Goal: Information Seeking & Learning: Find specific fact

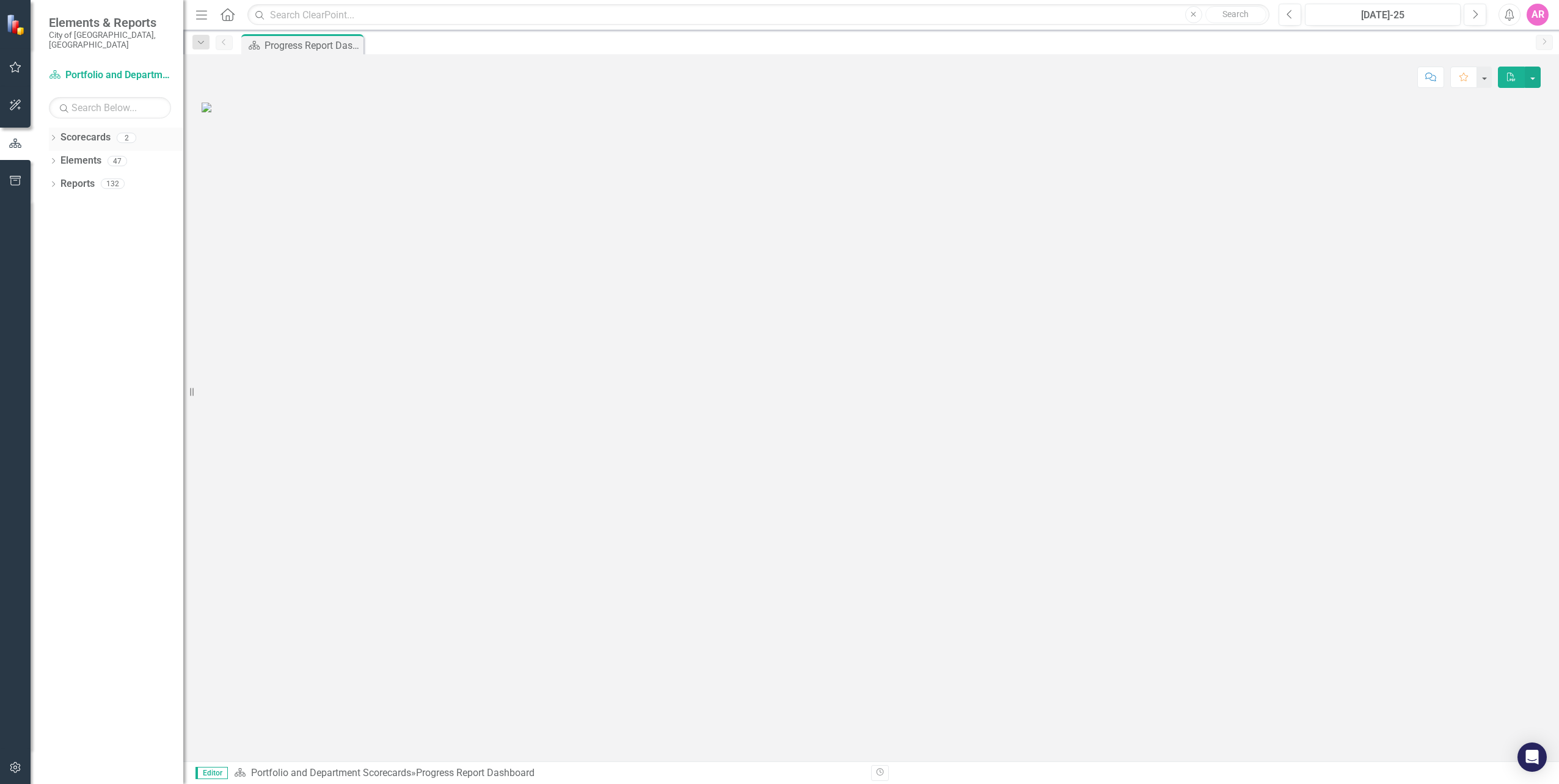
click at [50, 135] on icon "Dropdown" at bounding box center [53, 139] width 8 height 7
click at [88, 177] on link "Infrastructure Planning and Corporate Asset Management" at bounding box center [126, 184] width 116 height 14
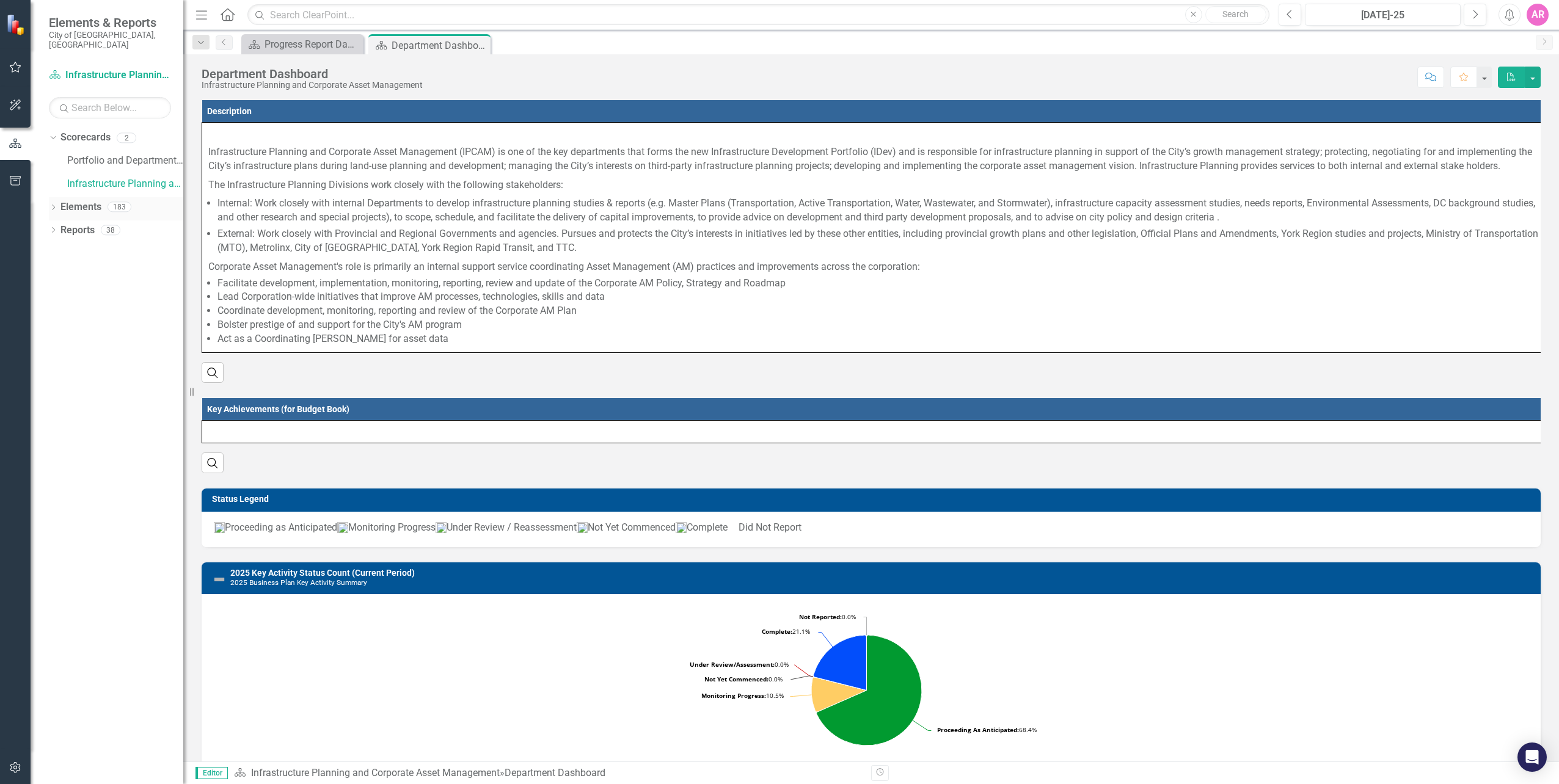
click at [53, 205] on icon "Dropdown" at bounding box center [53, 208] width 8 height 7
click at [56, 342] on div "Dropdown" at bounding box center [53, 347] width 8 height 10
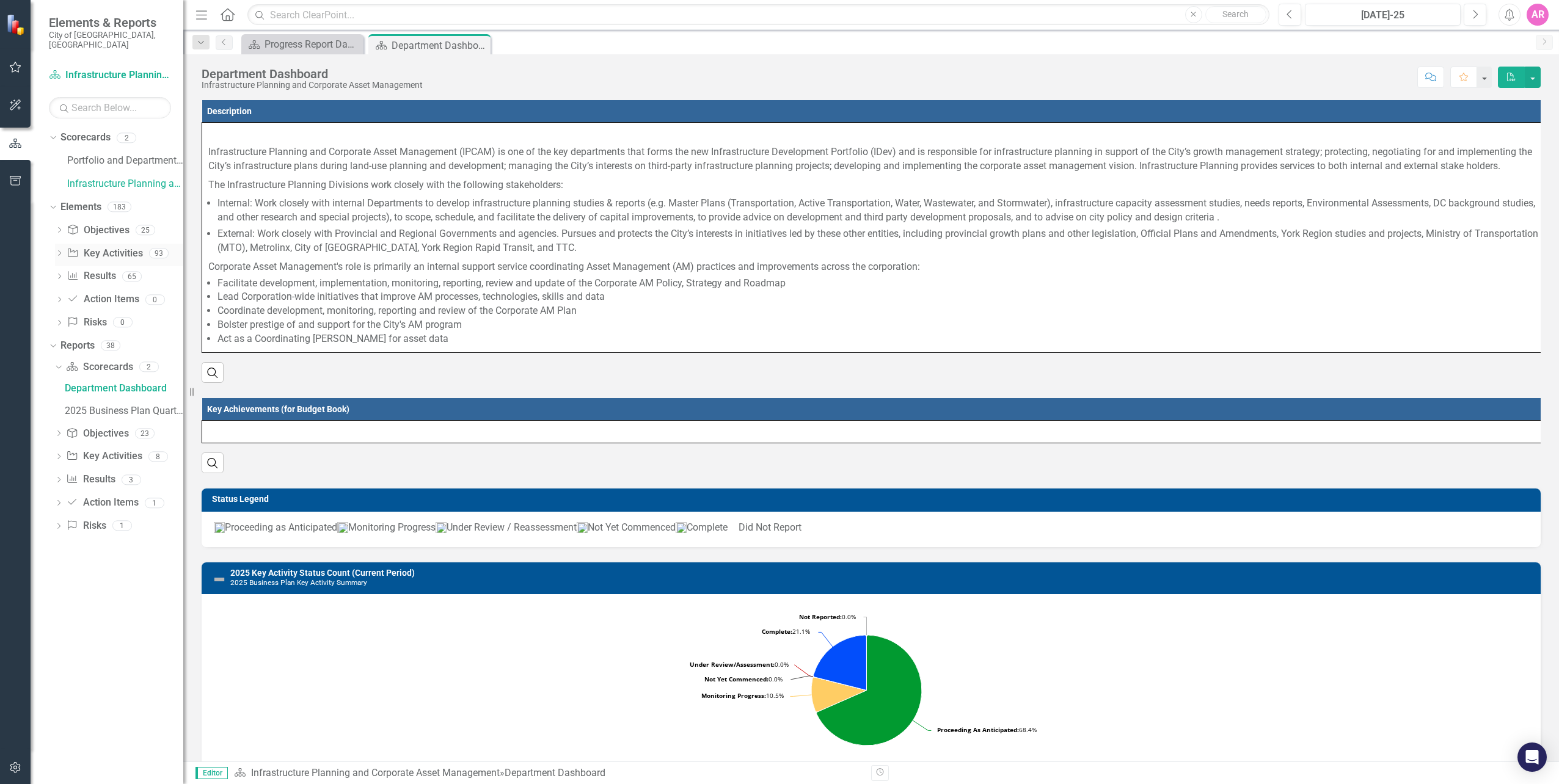
click at [107, 247] on link "Key Activity Key Activities" at bounding box center [105, 253] width 76 height 14
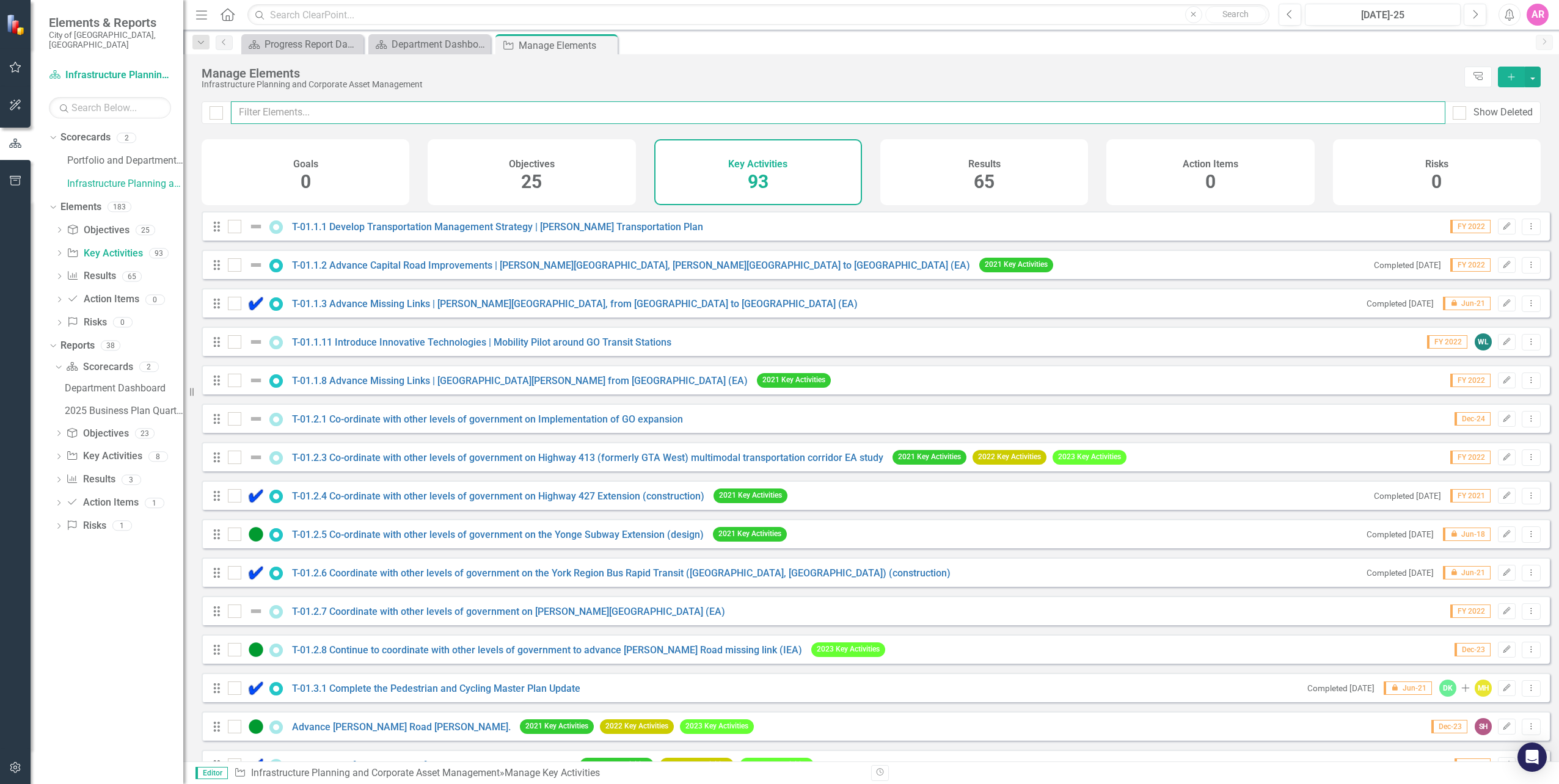
click at [297, 109] on input "text" at bounding box center [838, 112] width 1215 height 23
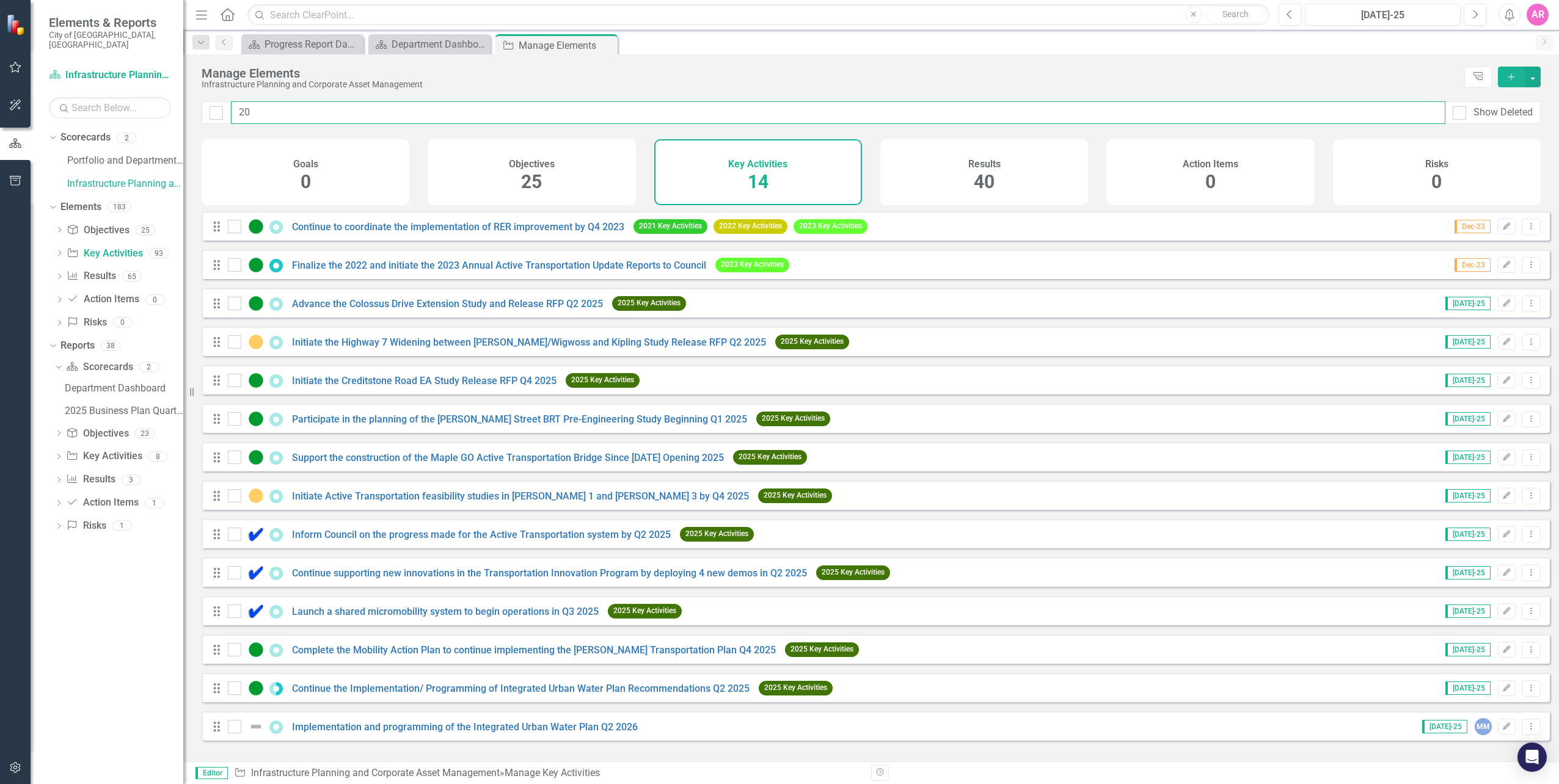
type input "202"
checkbox input "false"
type input "2025"
checkbox input "false"
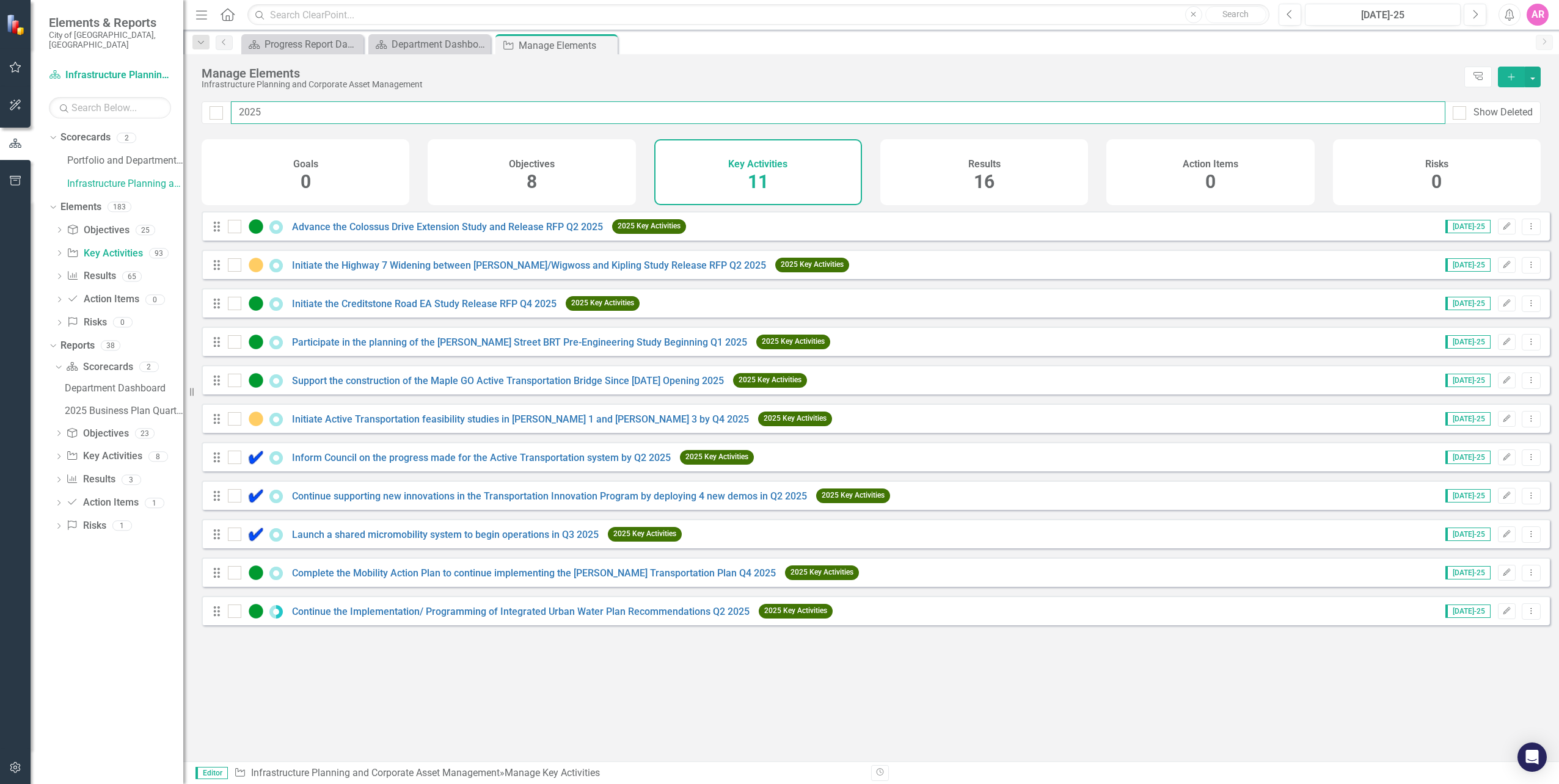
type input "2025"
click at [474, 233] on link "Advance the Colossus Drive Extension Study and Release RFP Q2 2025" at bounding box center [448, 227] width 311 height 12
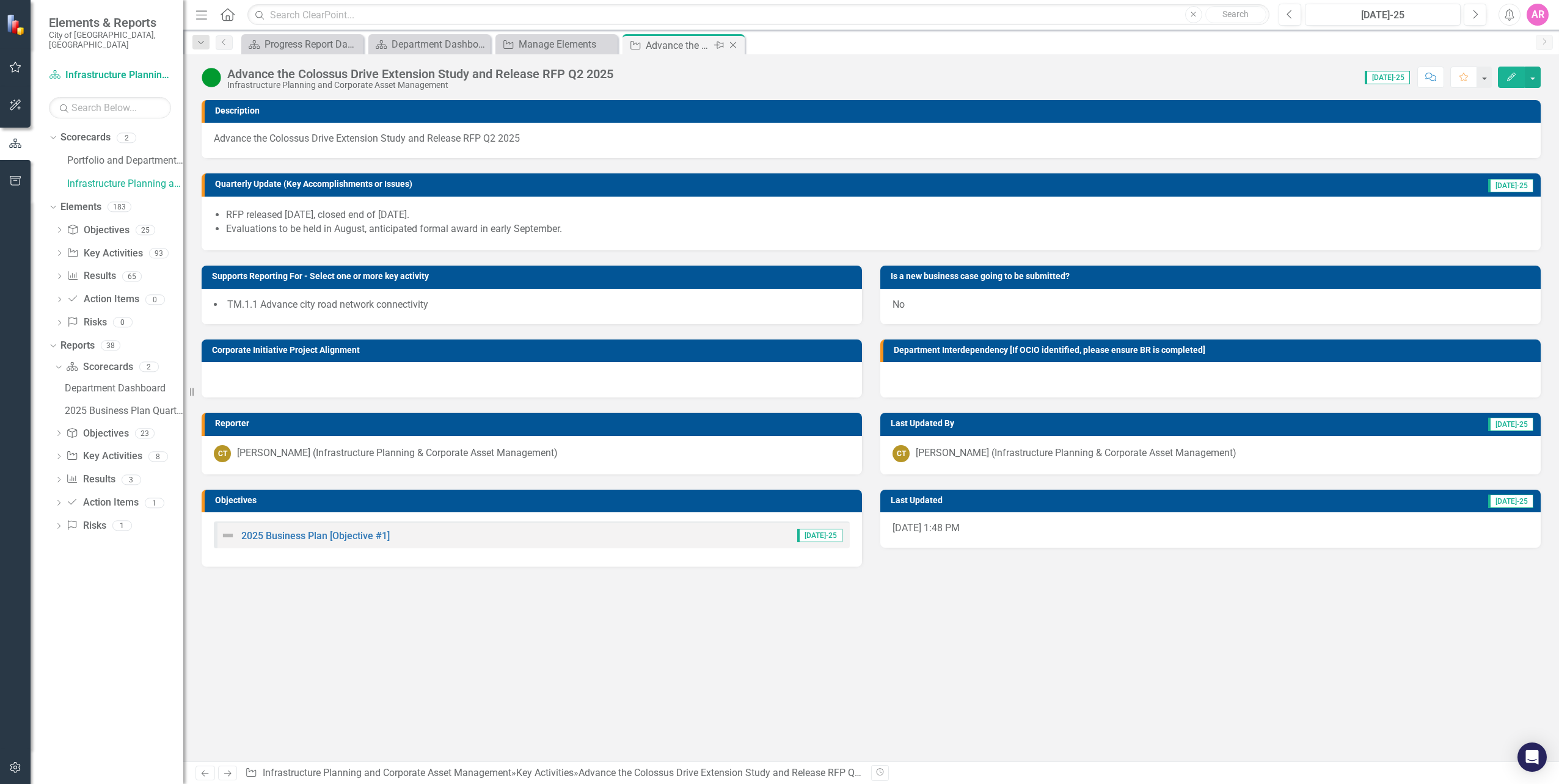
click at [731, 45] on icon "Close" at bounding box center [733, 45] width 12 height 10
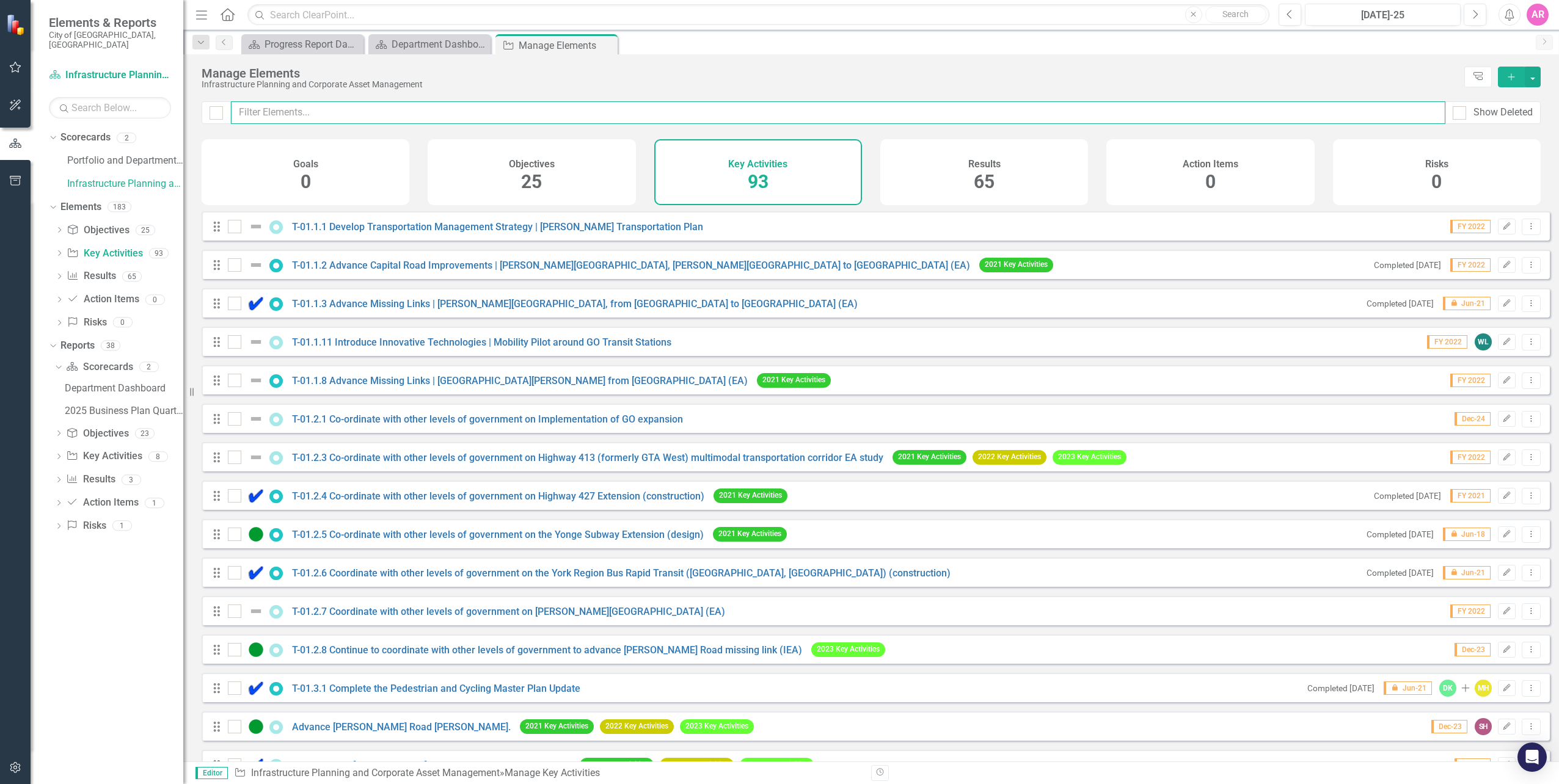
click at [535, 116] on input "text" at bounding box center [838, 112] width 1215 height 23
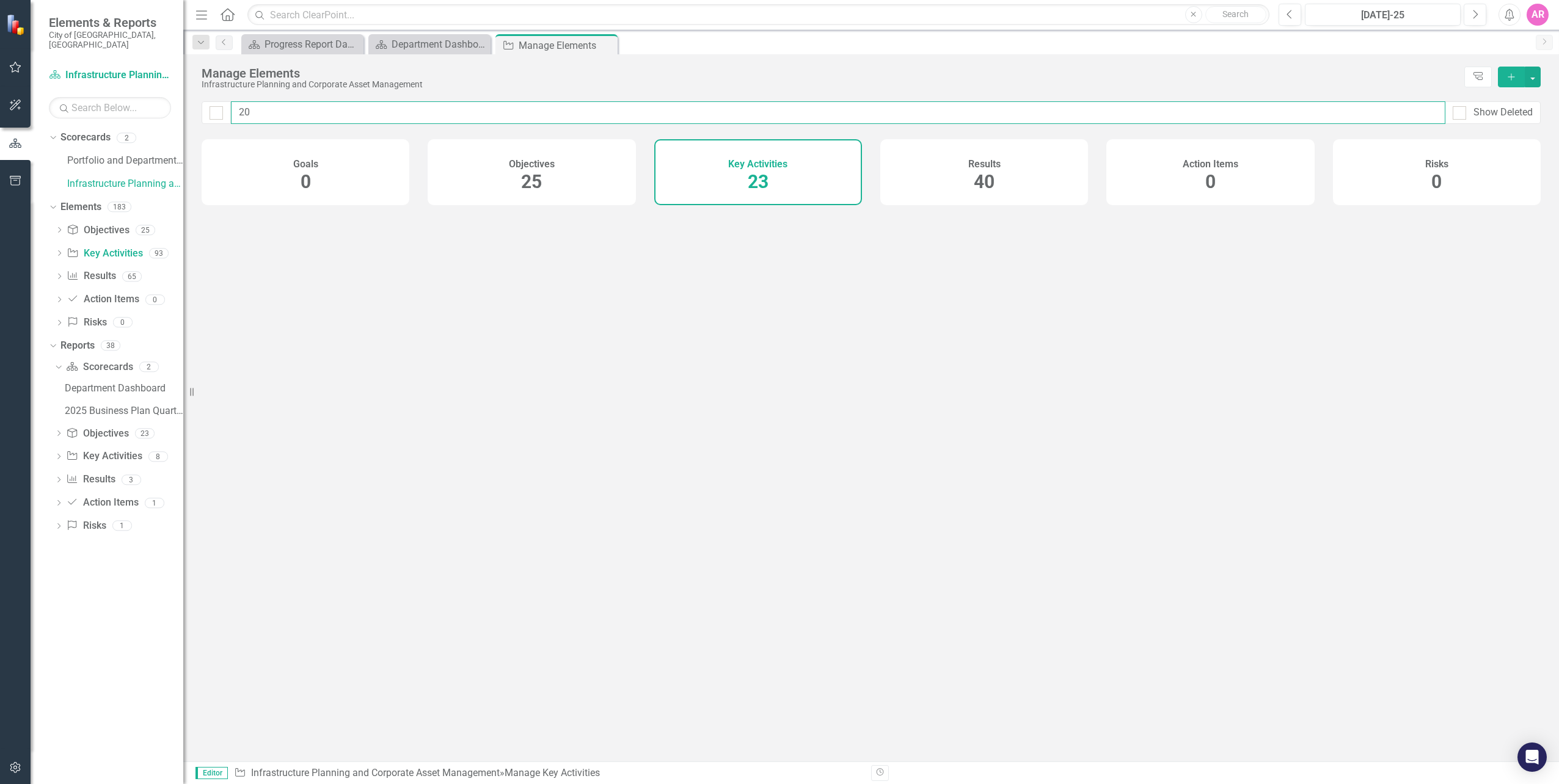
type input "202"
checkbox input "false"
type input "2025"
checkbox input "false"
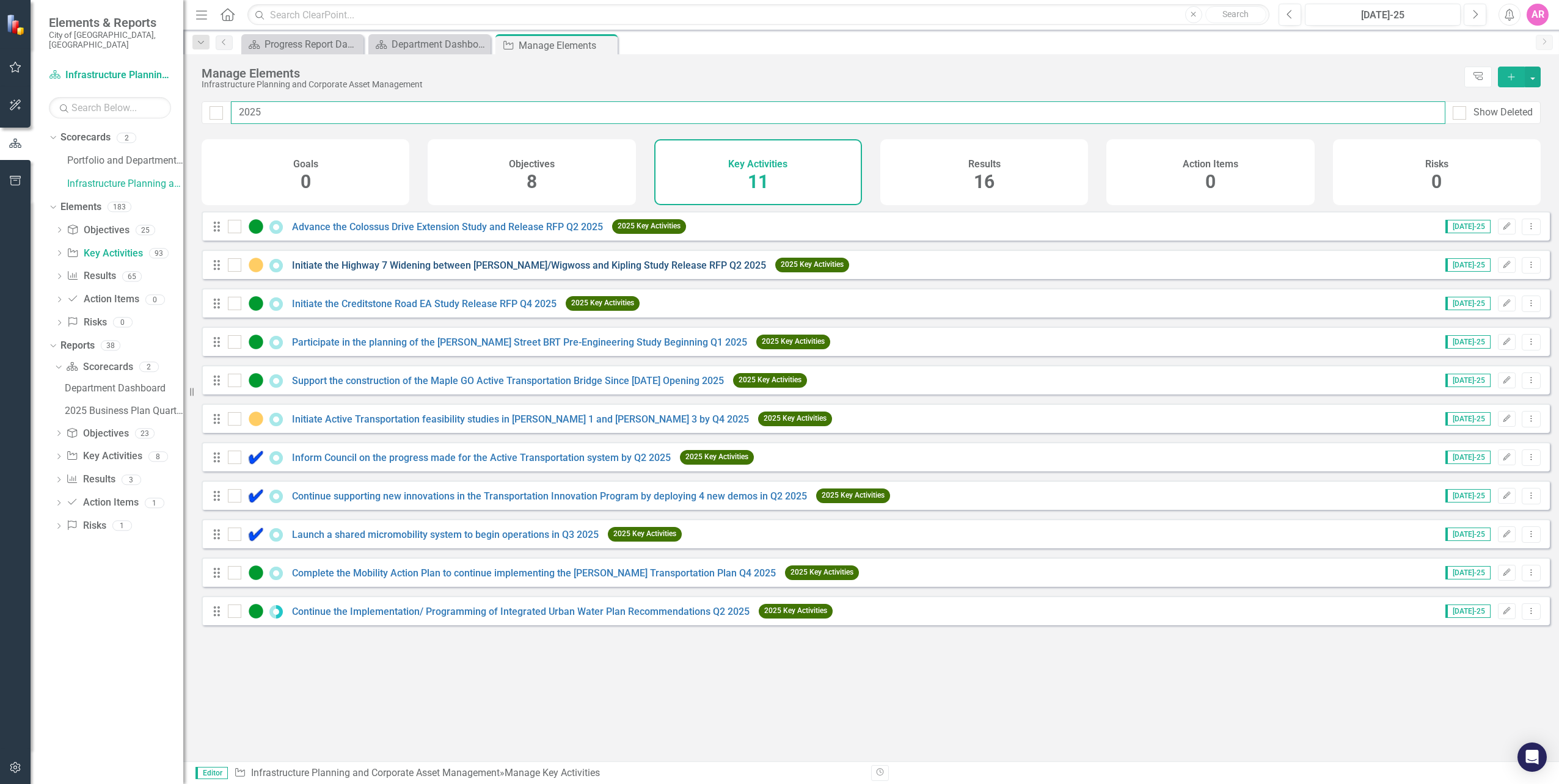
type input "2025"
click at [463, 271] on link "Initiate the Highway 7 Widening between [PERSON_NAME]/Wigwoss and Kipling Study…" at bounding box center [529, 265] width 474 height 12
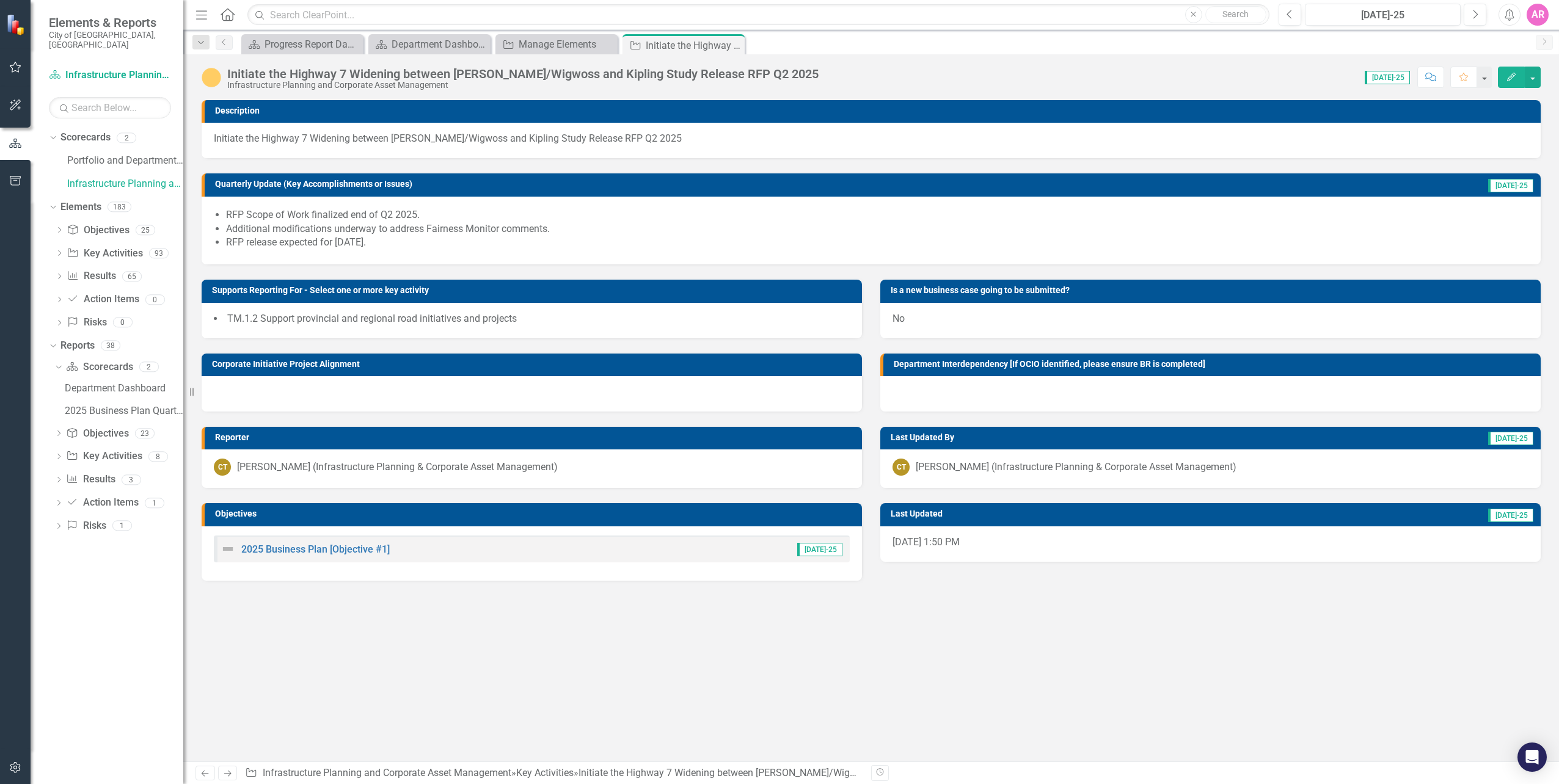
drag, startPoint x: 397, startPoint y: 242, endPoint x: 255, endPoint y: 226, distance: 142.9
click at [255, 226] on ul "RFP Scope of Work finalized end of Q2 2025. Additional modifications underway t…" at bounding box center [877, 229] width 1302 height 42
drag, startPoint x: 435, startPoint y: 211, endPoint x: 269, endPoint y: 221, distance: 166.3
click at [269, 221] on ul "RFP Scope of Work finalized end of Q2 2025. Additional modifications underway t…" at bounding box center [877, 229] width 1302 height 42
drag, startPoint x: 425, startPoint y: 216, endPoint x: 250, endPoint y: 222, distance: 175.1
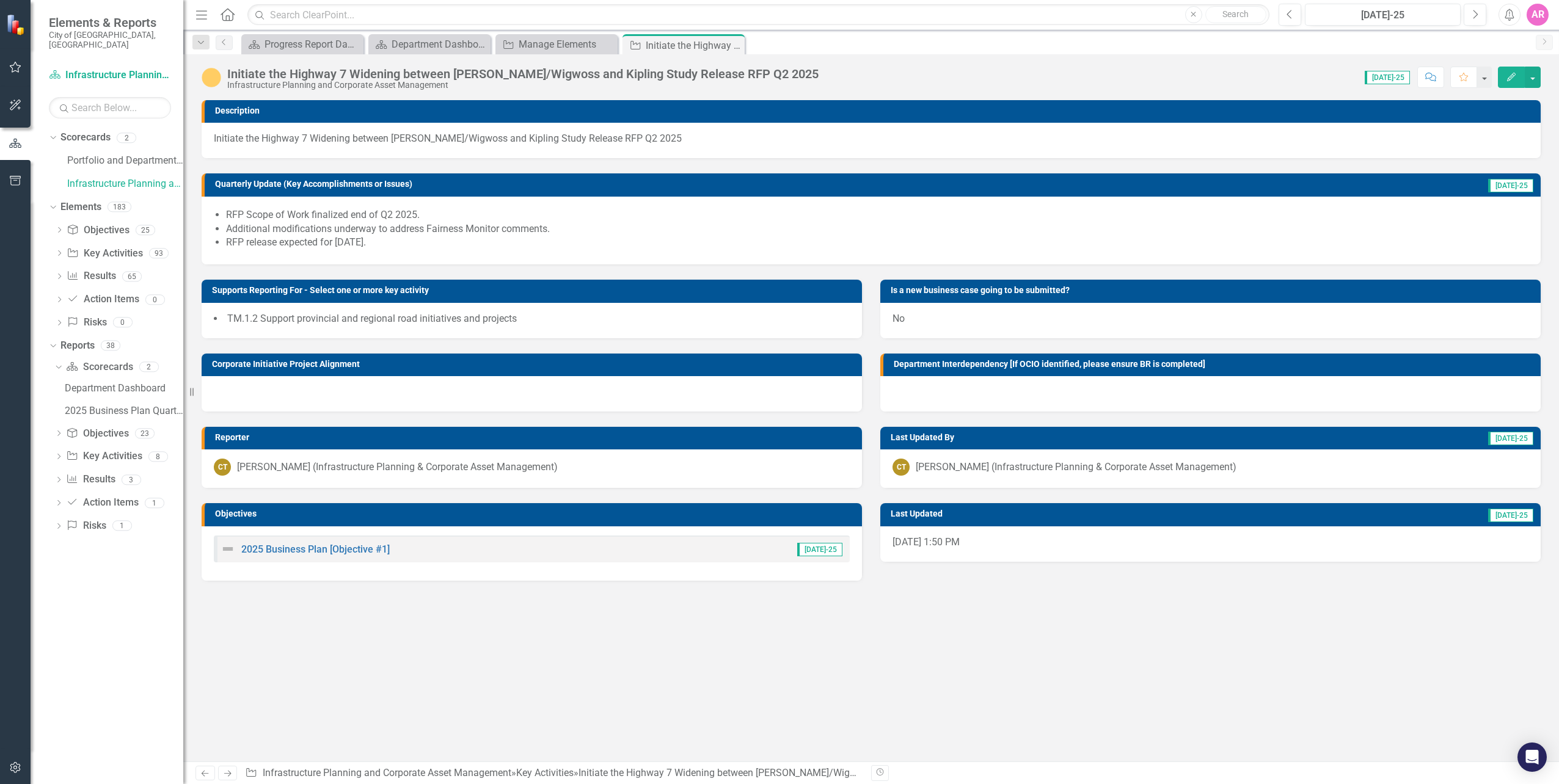
click at [255, 225] on ul "RFP Scope of Work finalized end of Q2 2025. Additional modifications underway t…" at bounding box center [877, 229] width 1302 height 42
click at [466, 215] on li "RFP Scope of Work finalized end of Q2 2025." at bounding box center [877, 215] width 1302 height 14
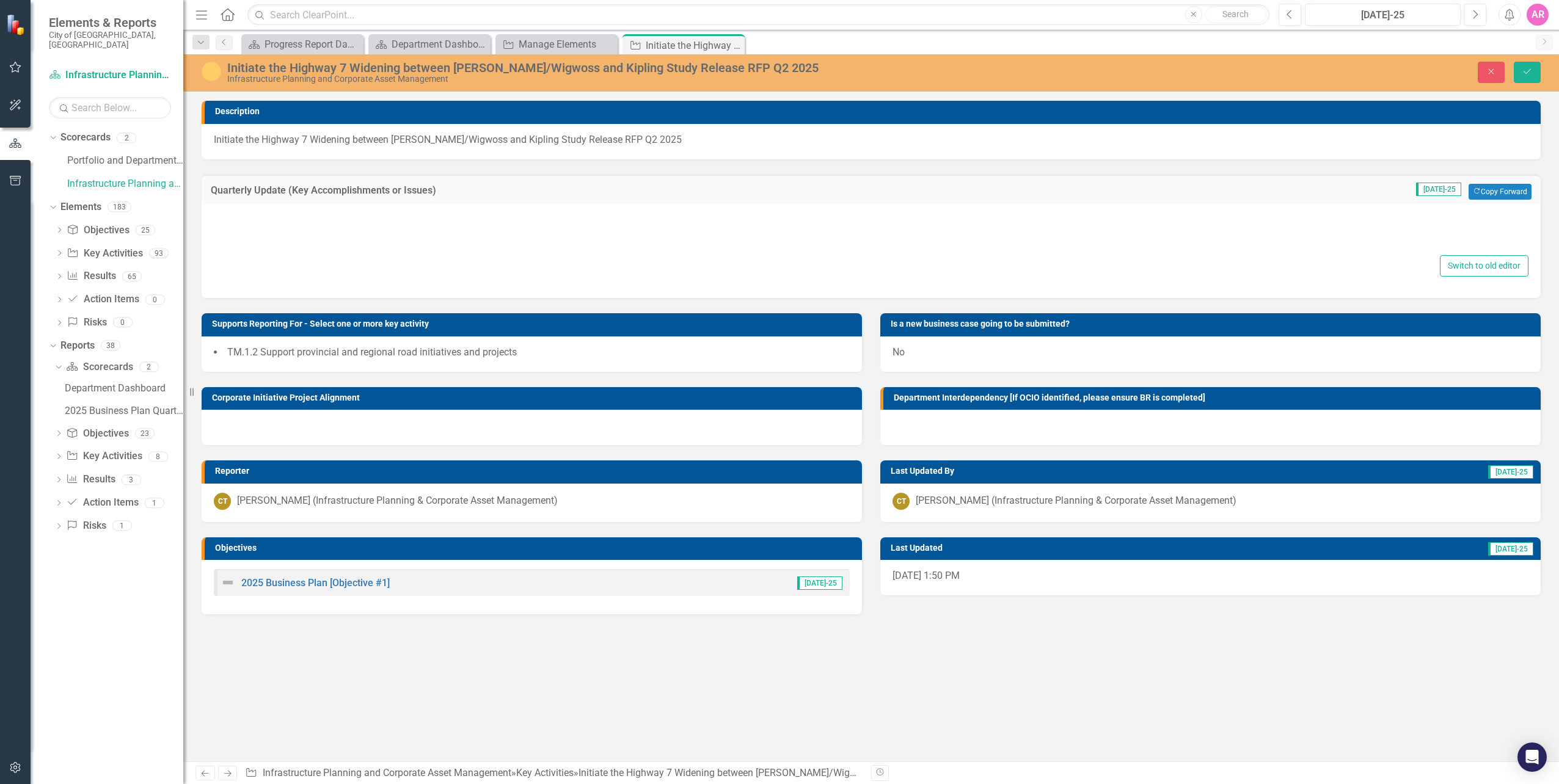
type textarea "<ul> <li>RFP Scope of Work finalized end of Q2 2025.&nbsp;</li> <li>Additional …"
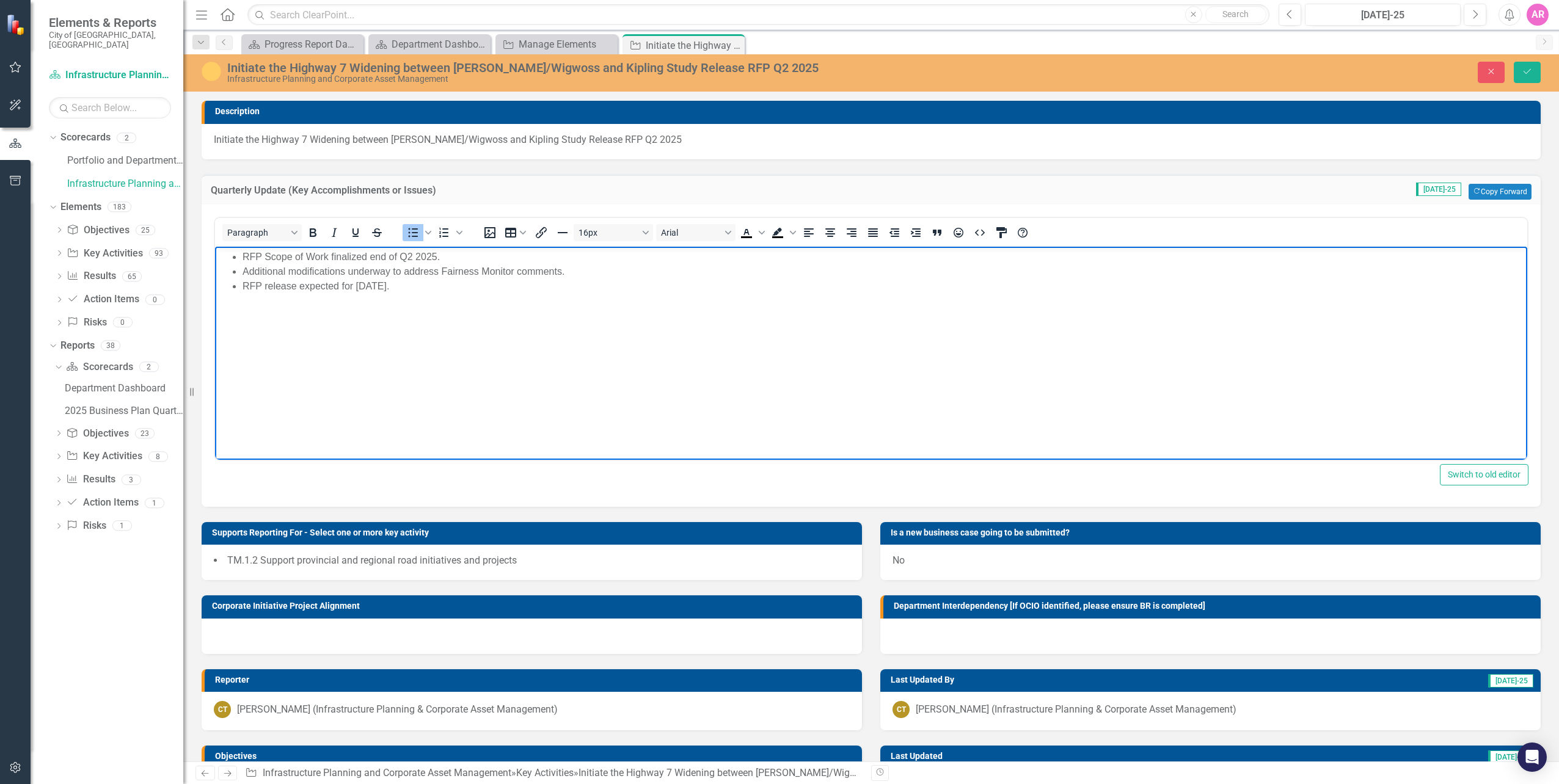
drag, startPoint x: 449, startPoint y: 253, endPoint x: 236, endPoint y: 254, distance: 213.0
click at [215, 257] on html "RFP Scope of Work finalized end of Q2 2025. Additional modifications underway t…" at bounding box center [871, 338] width 1312 height 183
copy li "RFP Scope of Work finalized end of Q2 2025."
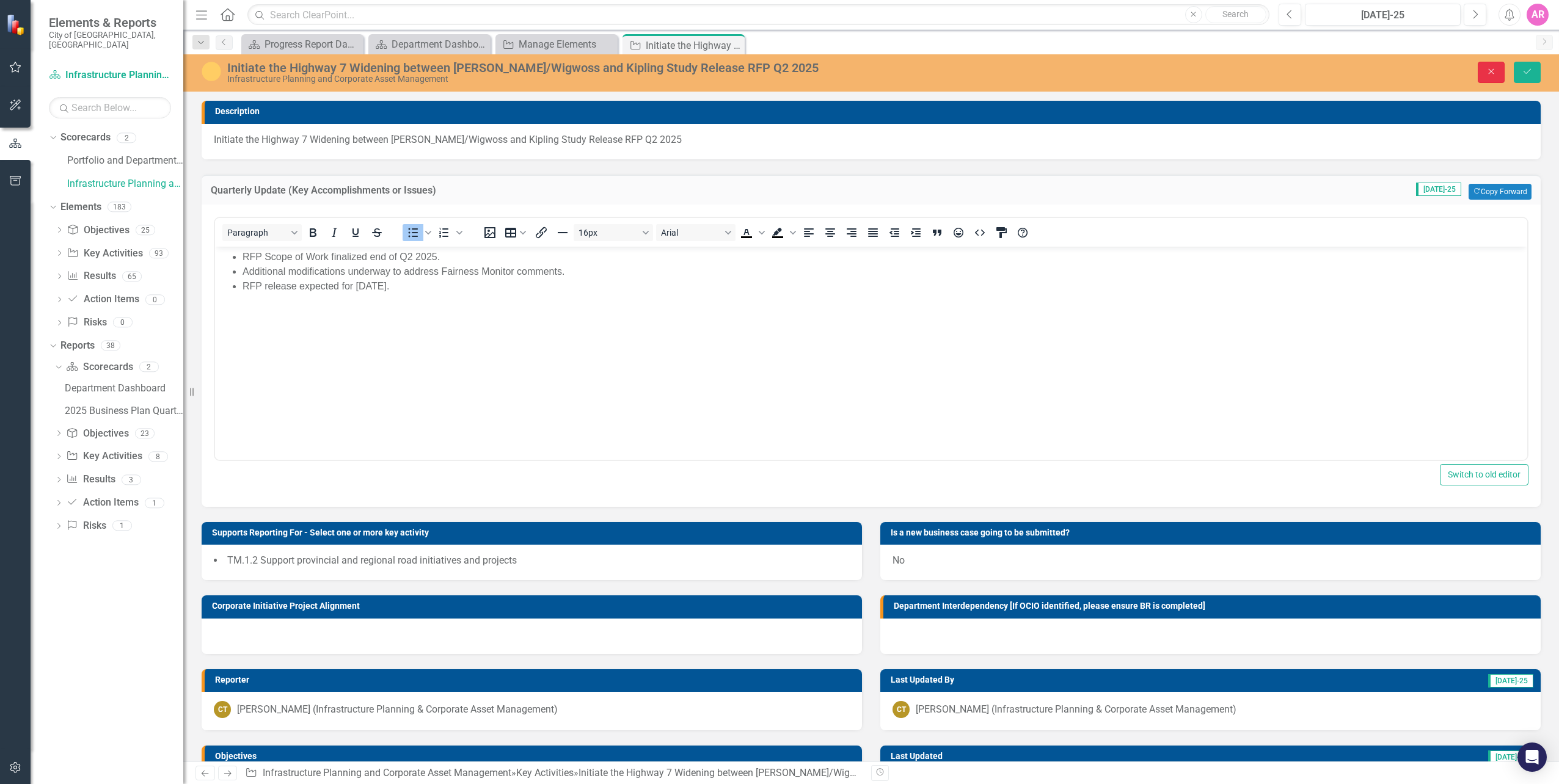
click at [1486, 76] on button "Close" at bounding box center [1490, 72] width 27 height 22
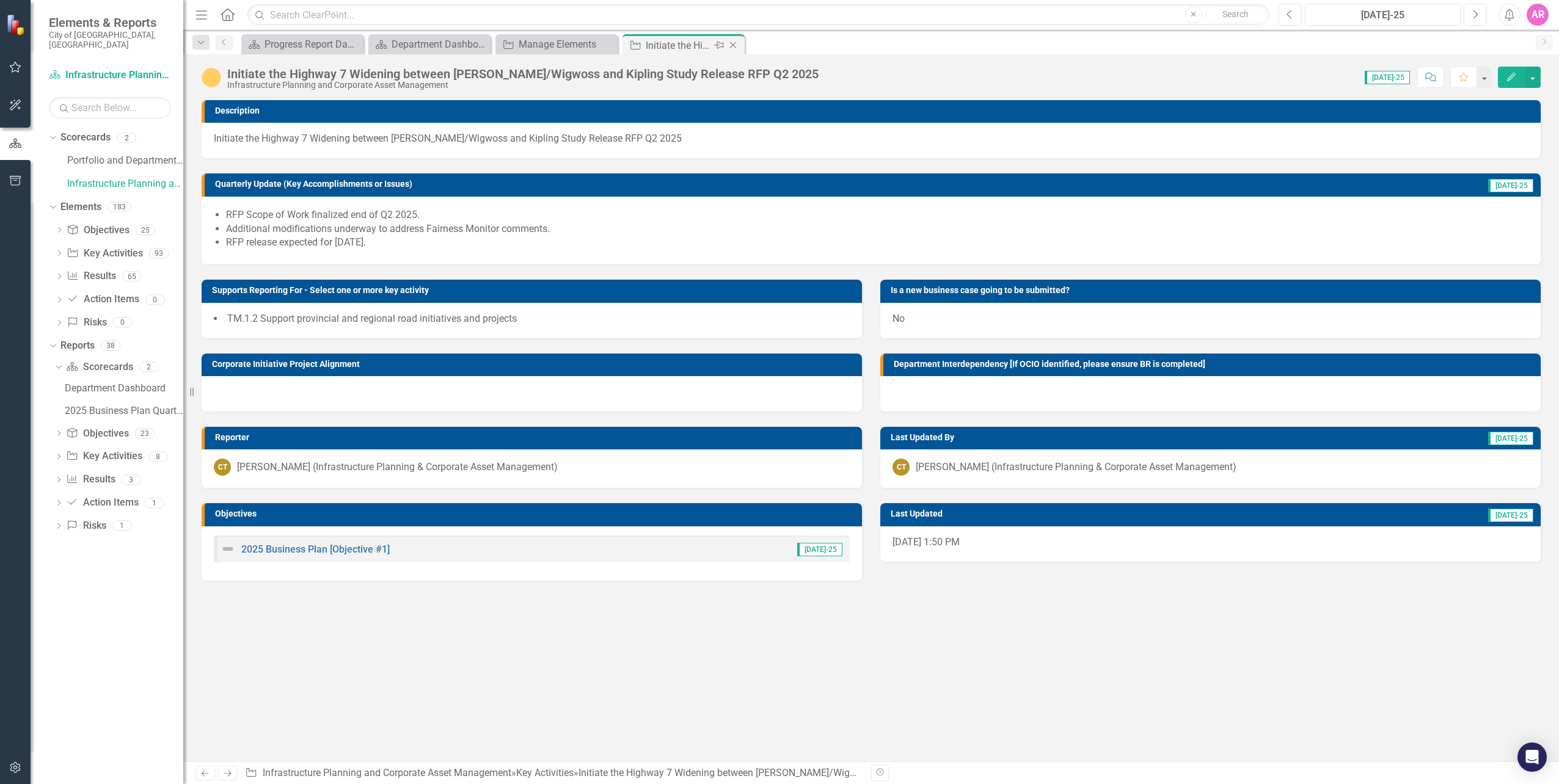
click at [731, 45] on icon "Close" at bounding box center [733, 45] width 12 height 10
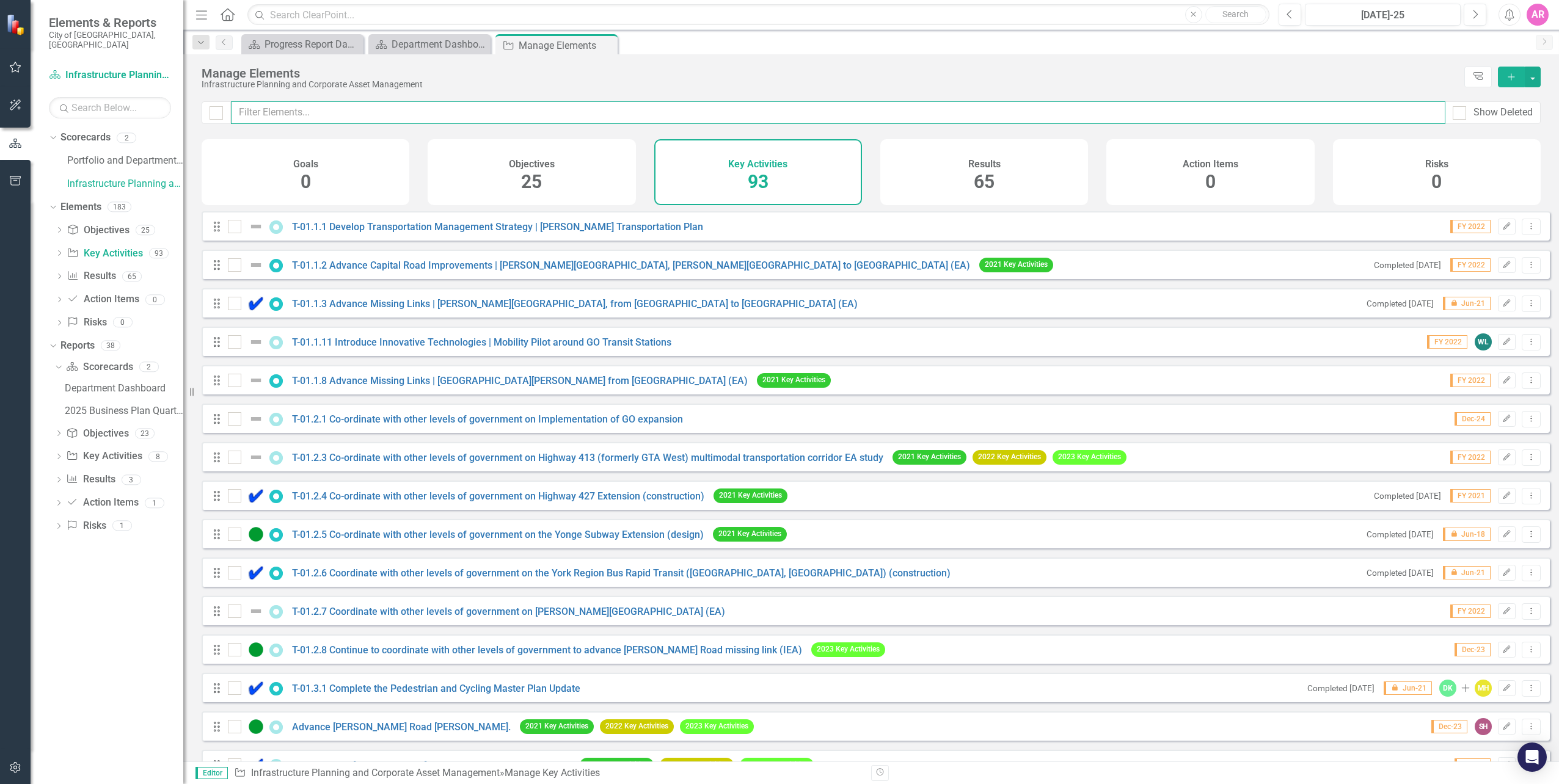
click at [518, 112] on input "text" at bounding box center [838, 112] width 1215 height 23
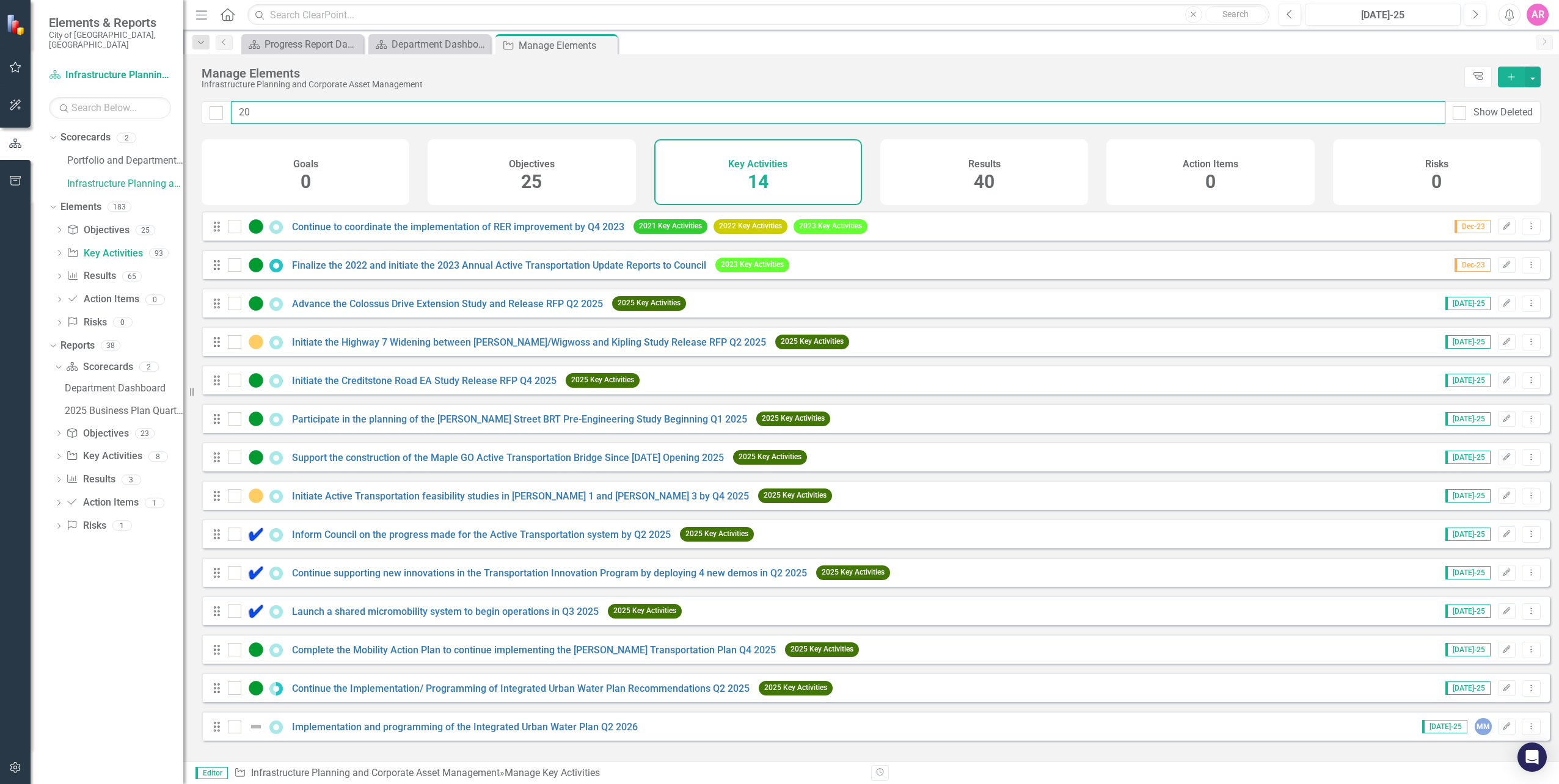
type input "202"
checkbox input "false"
type input "2025"
checkbox input "false"
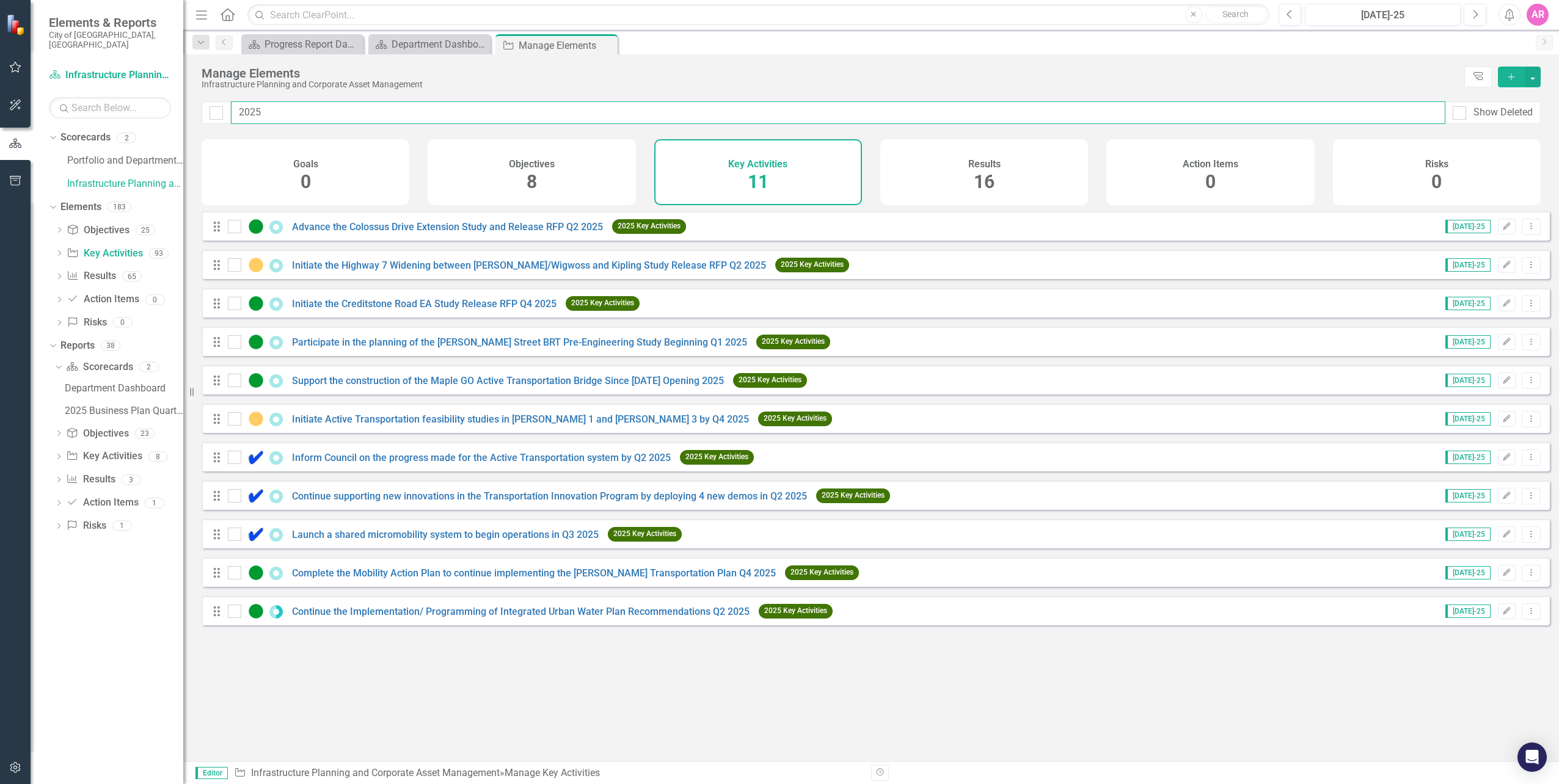
type input "2025"
click at [545, 346] on link "Participate in the planning of the [PERSON_NAME] Street BRT Pre-Engineering Stu…" at bounding box center [520, 342] width 455 height 12
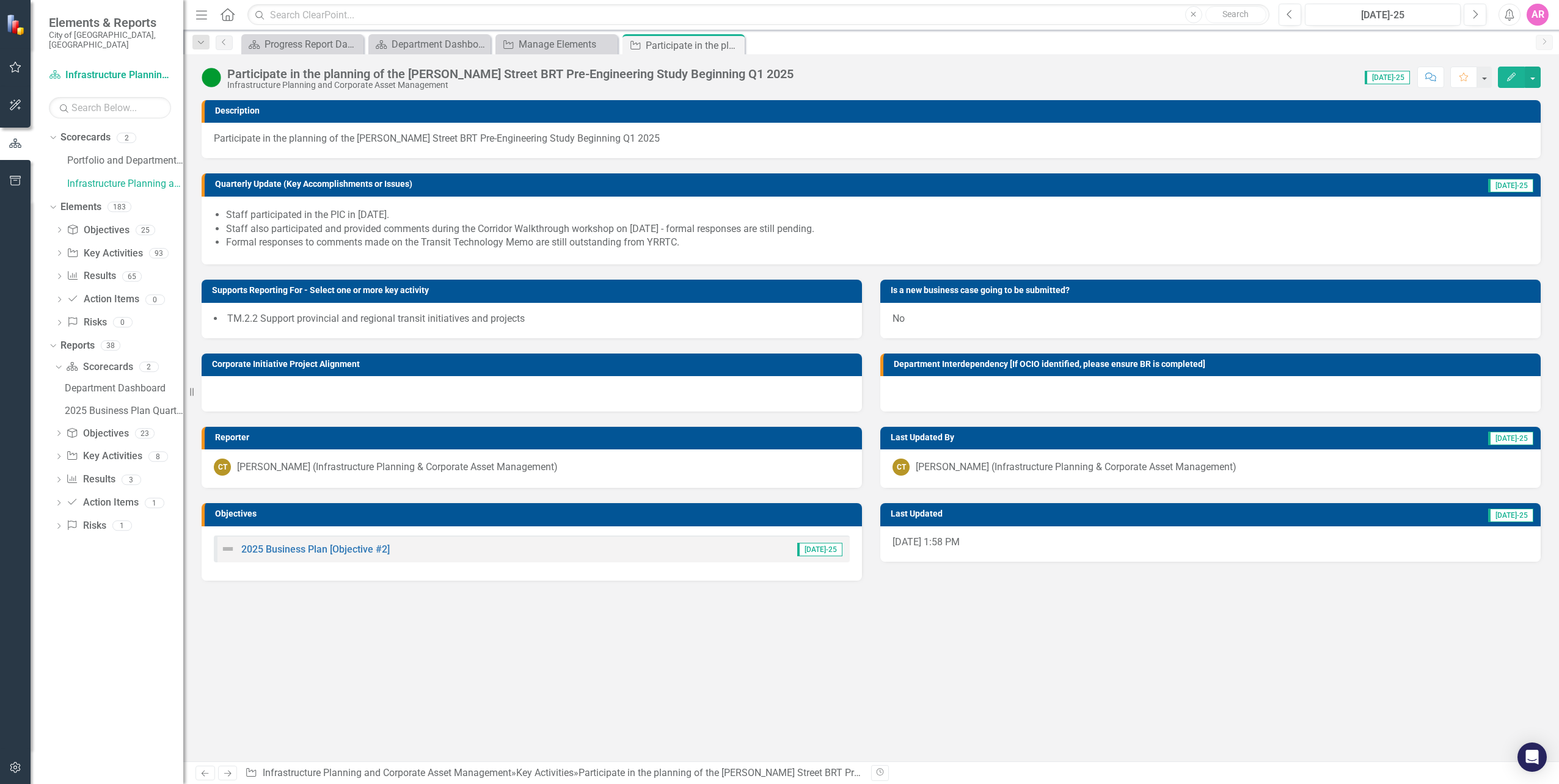
click at [319, 674] on div "Description Participate in the planning of the [PERSON_NAME] Street BRT Pre-Eng…" at bounding box center [871, 431] width 1375 height 661
click at [734, 47] on icon "Close" at bounding box center [733, 45] width 12 height 10
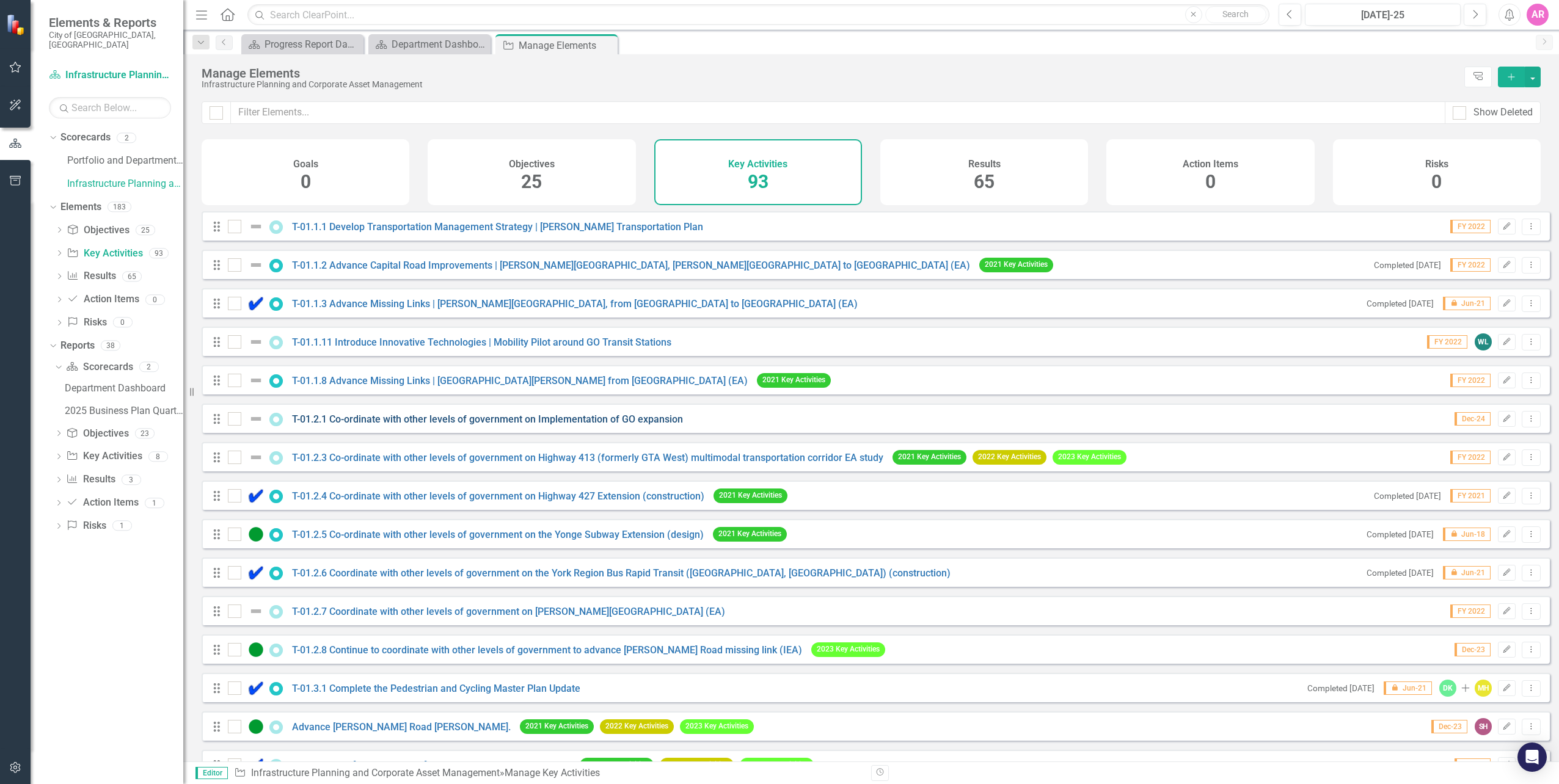
click at [485, 425] on link "T-01.2.1 Co-ordinate with other levels of government on Implementation of GO ex…" at bounding box center [488, 419] width 391 height 12
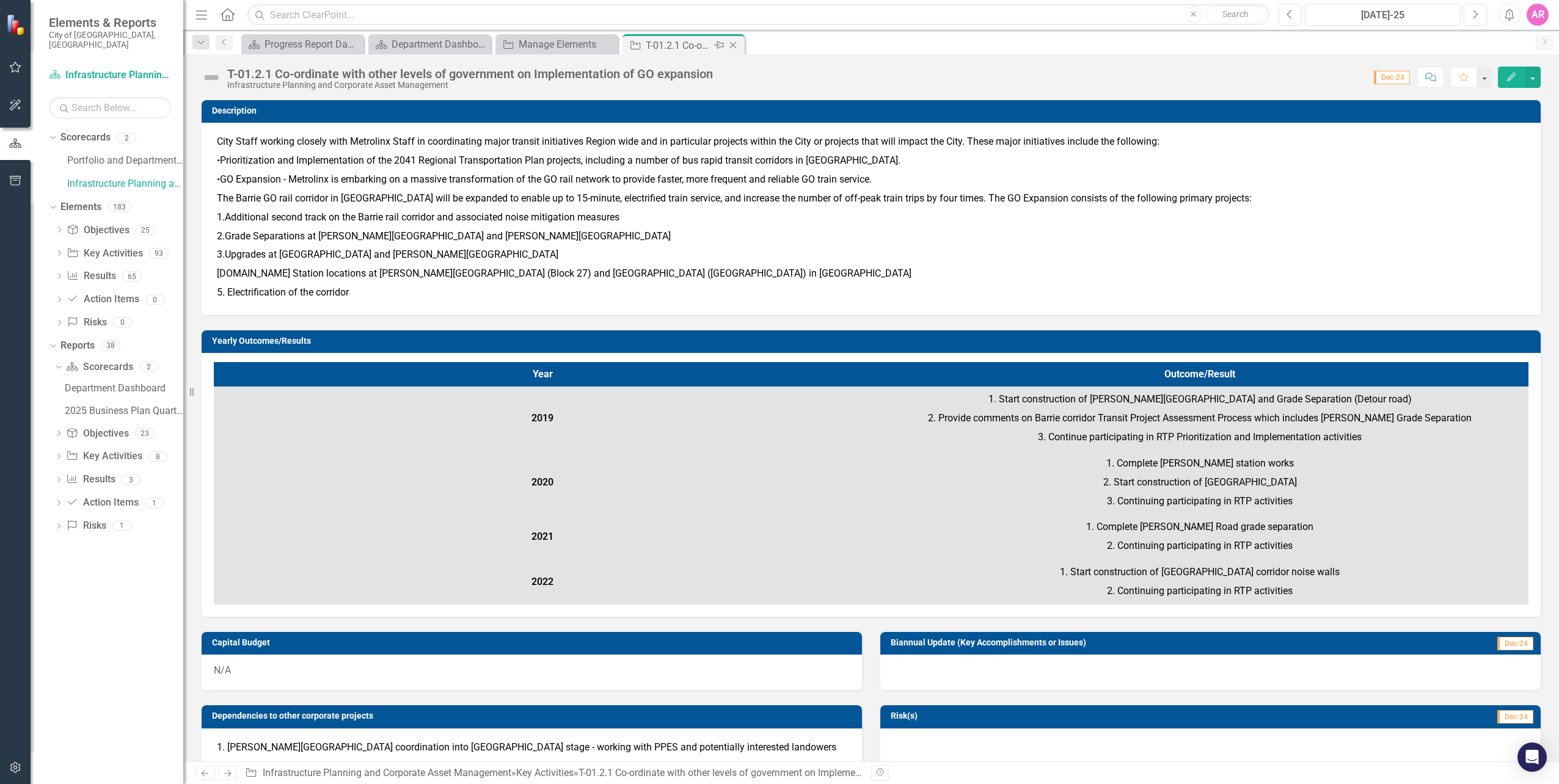
click at [728, 46] on icon "Close" at bounding box center [733, 45] width 12 height 10
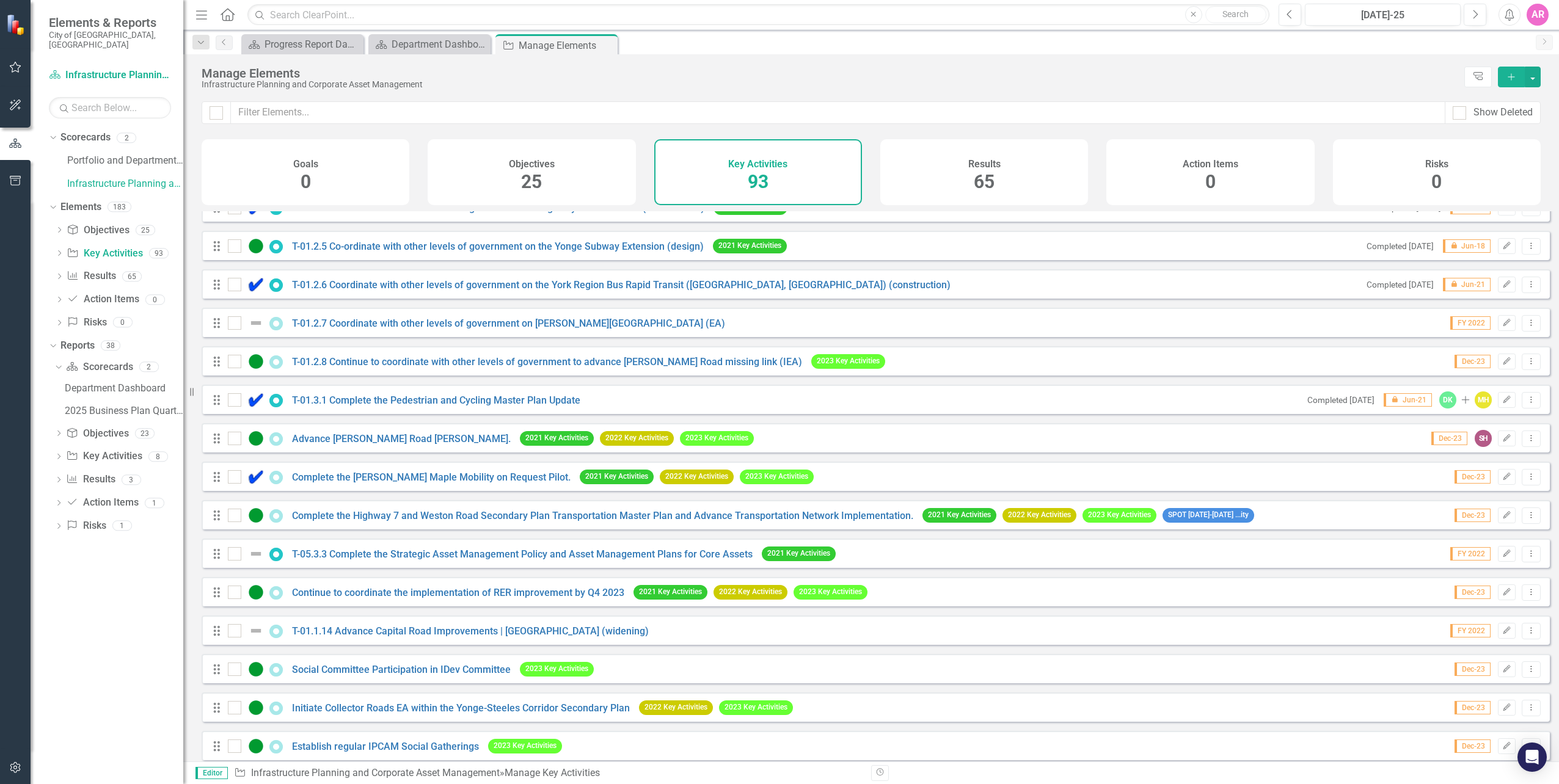
scroll to position [367, 0]
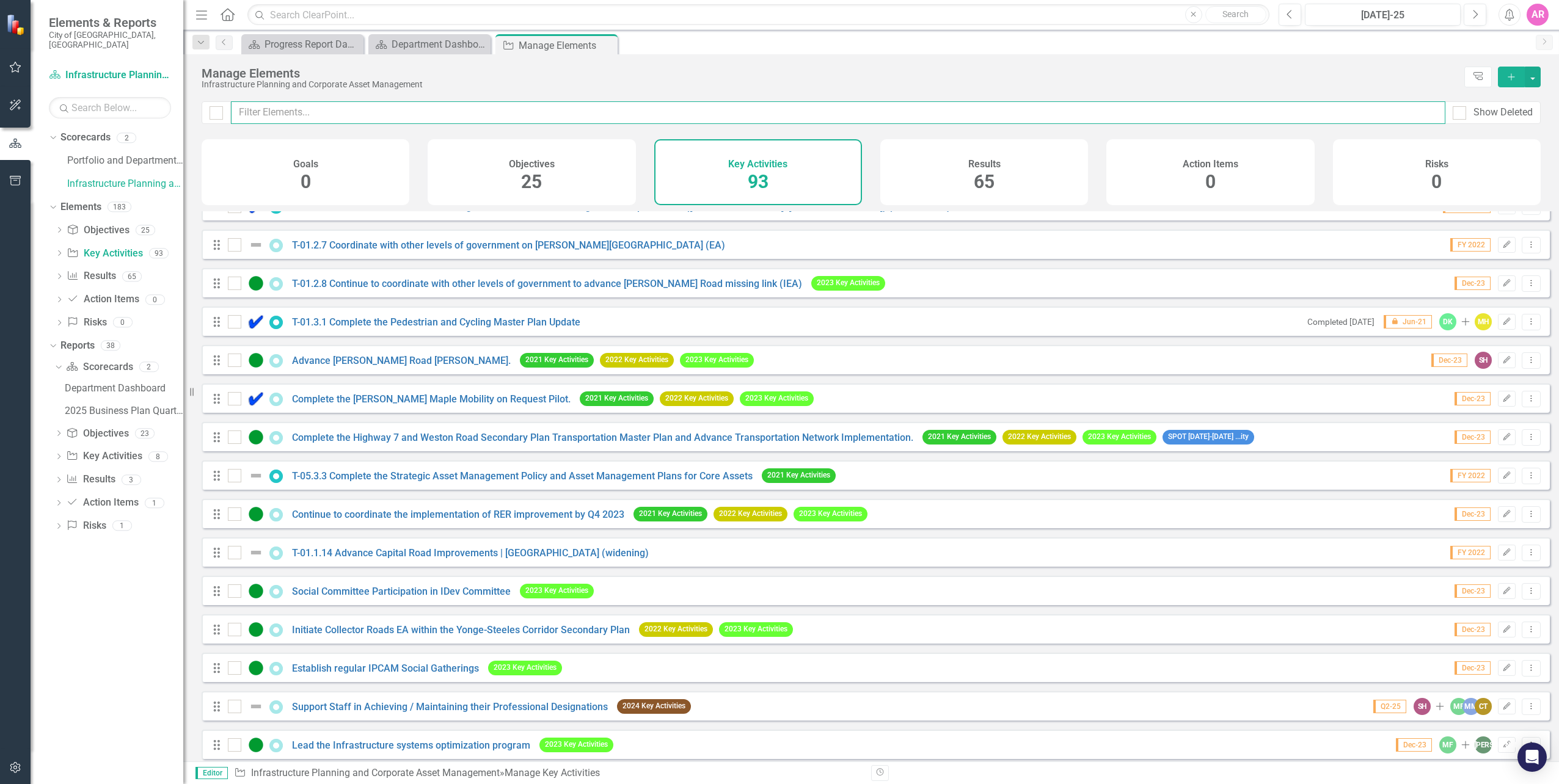
click at [456, 112] on input "text" at bounding box center [838, 112] width 1215 height 23
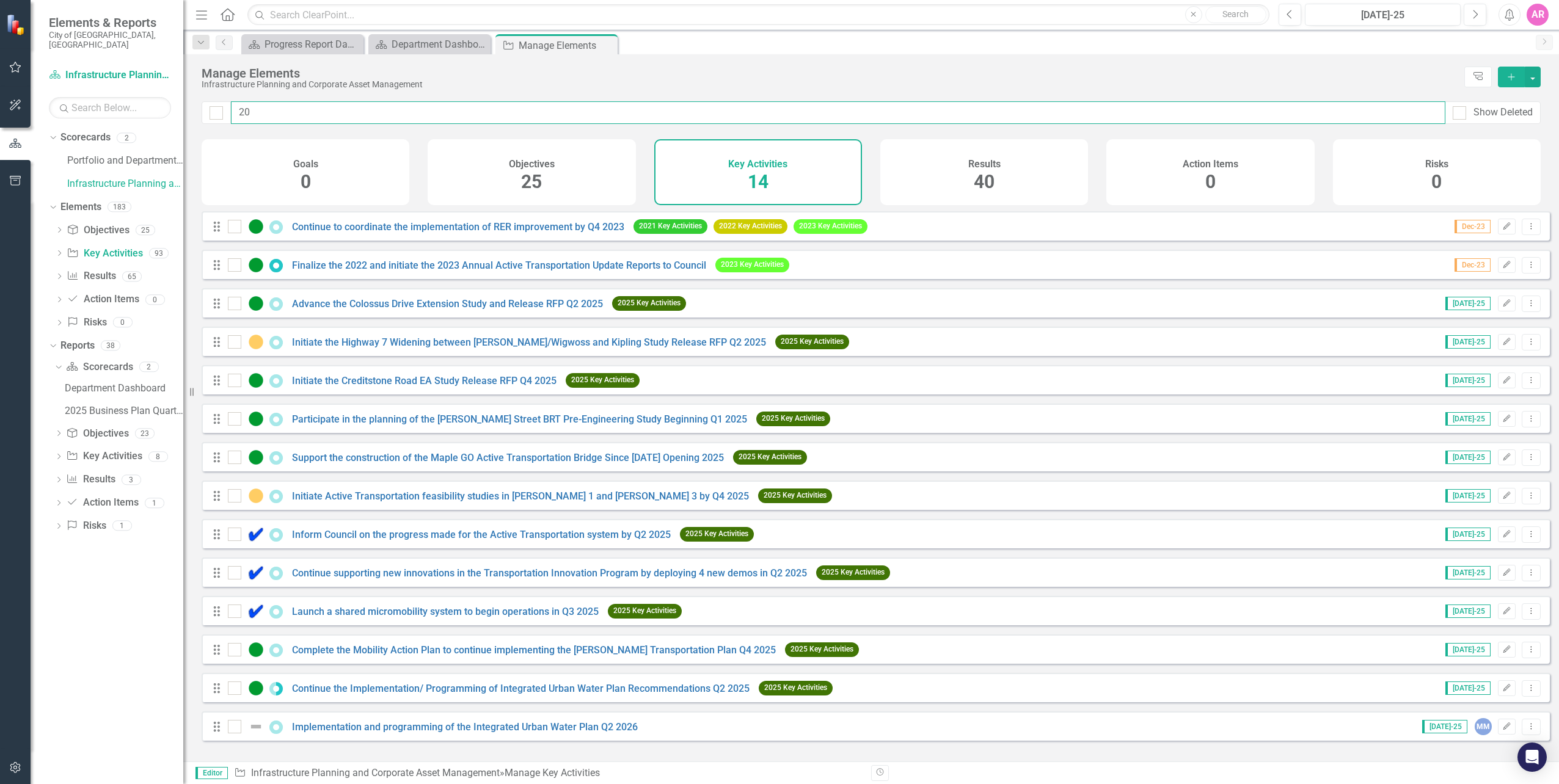
type input "202"
checkbox input "false"
type input "2025"
checkbox input "false"
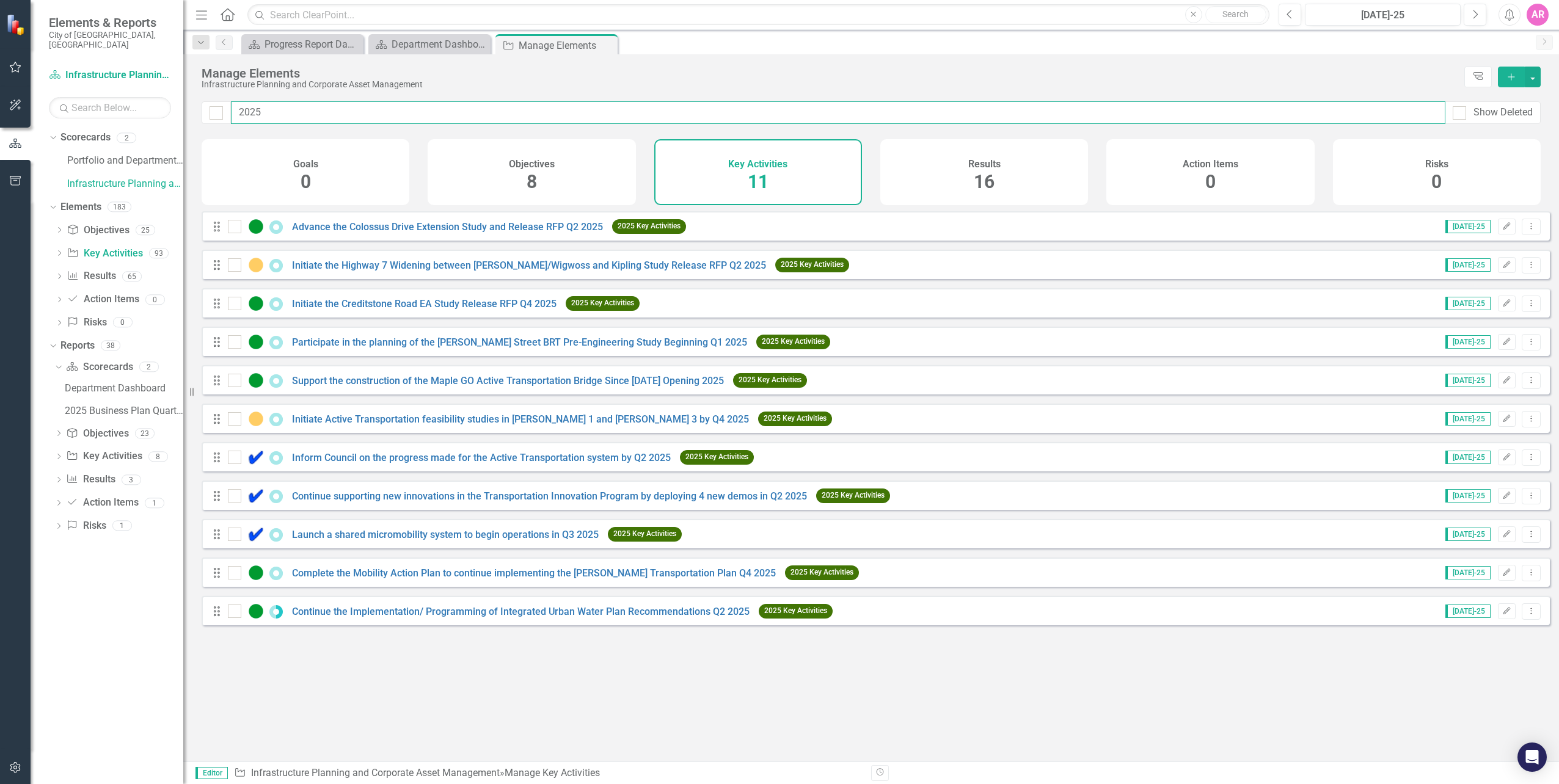
click at [499, 118] on input "2025" at bounding box center [838, 112] width 1215 height 23
type input "202"
checkbox input "false"
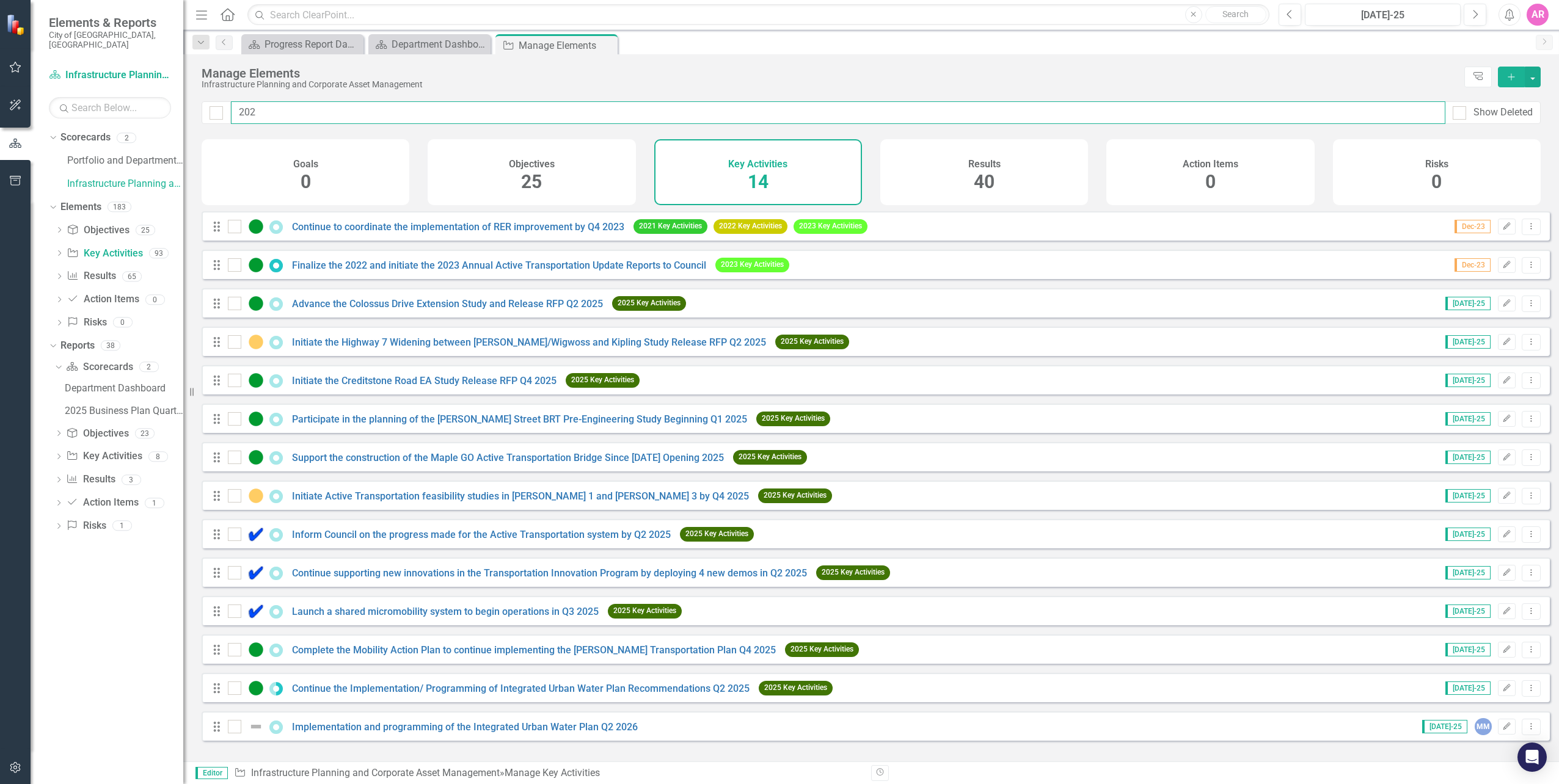
type input "20"
checkbox input "false"
type input "2"
checkbox input "false"
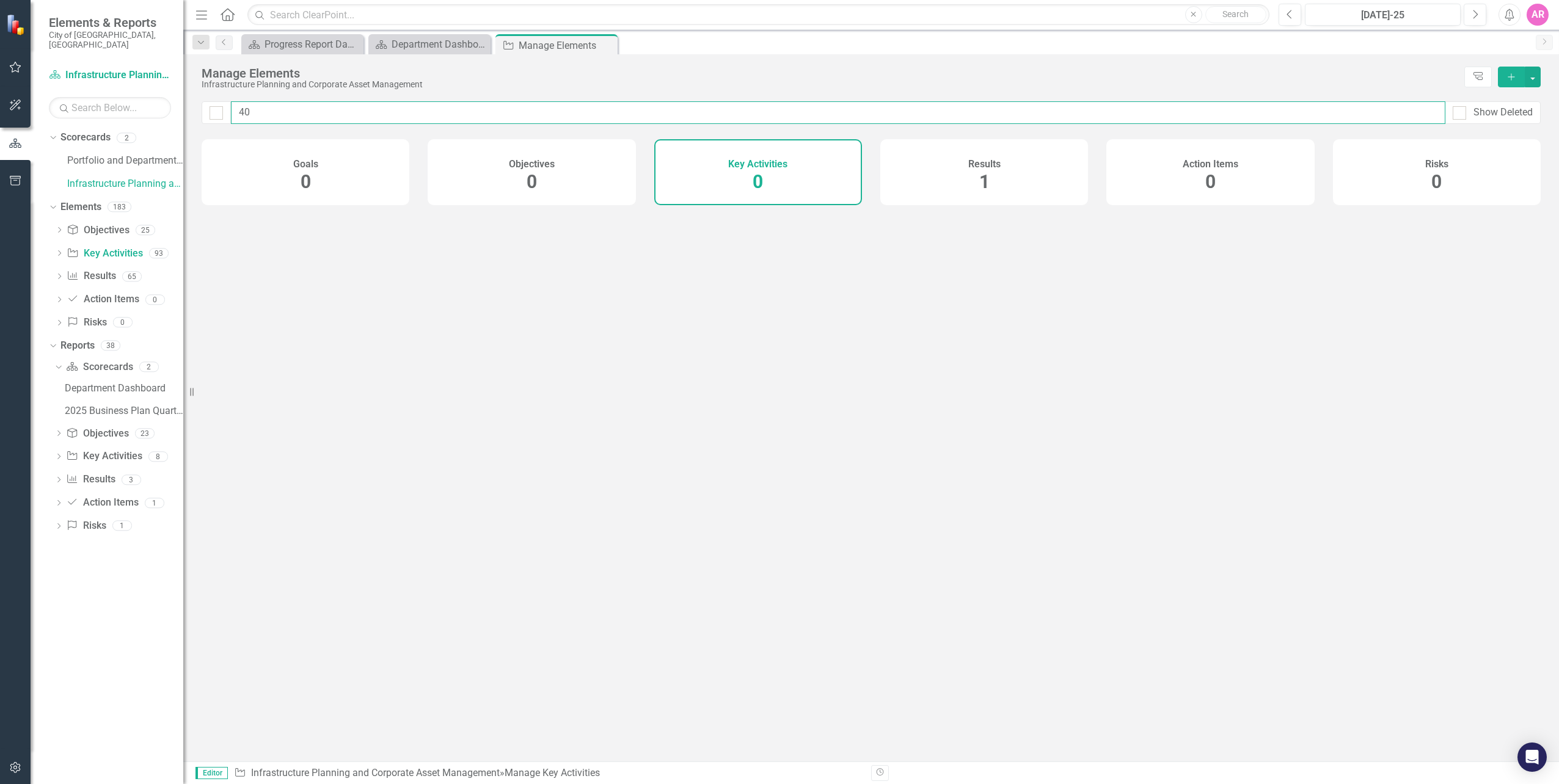
type input "400"
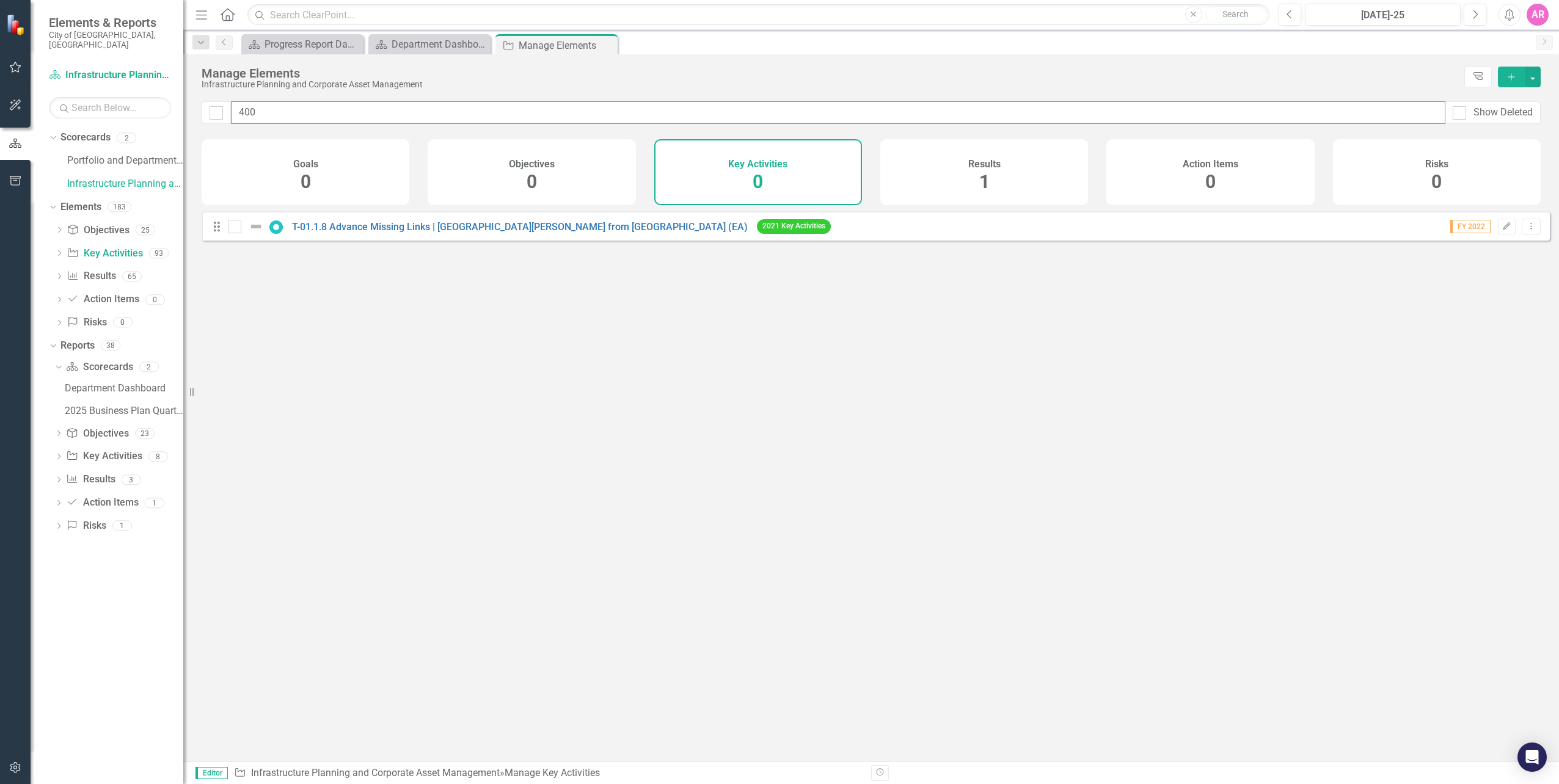
checkbox input "false"
type input "400"
click at [536, 233] on link "T-01.1.8 Advance Missing Links | [GEOGRAPHIC_DATA][PERSON_NAME] from [GEOGRAPHI…" at bounding box center [520, 227] width 456 height 12
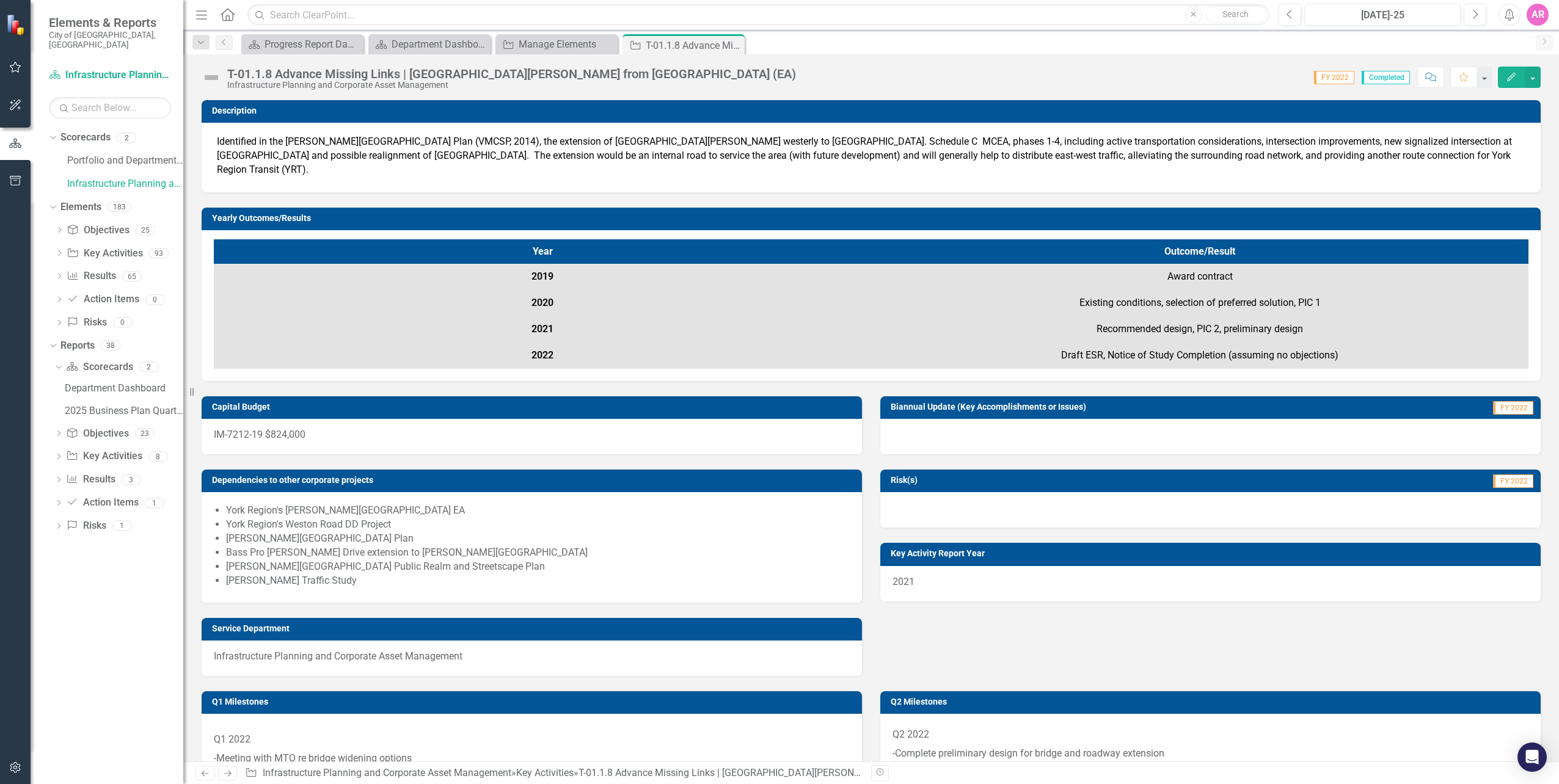
click at [0, 0] on icon "Close" at bounding box center [0, 0] width 0 height 0
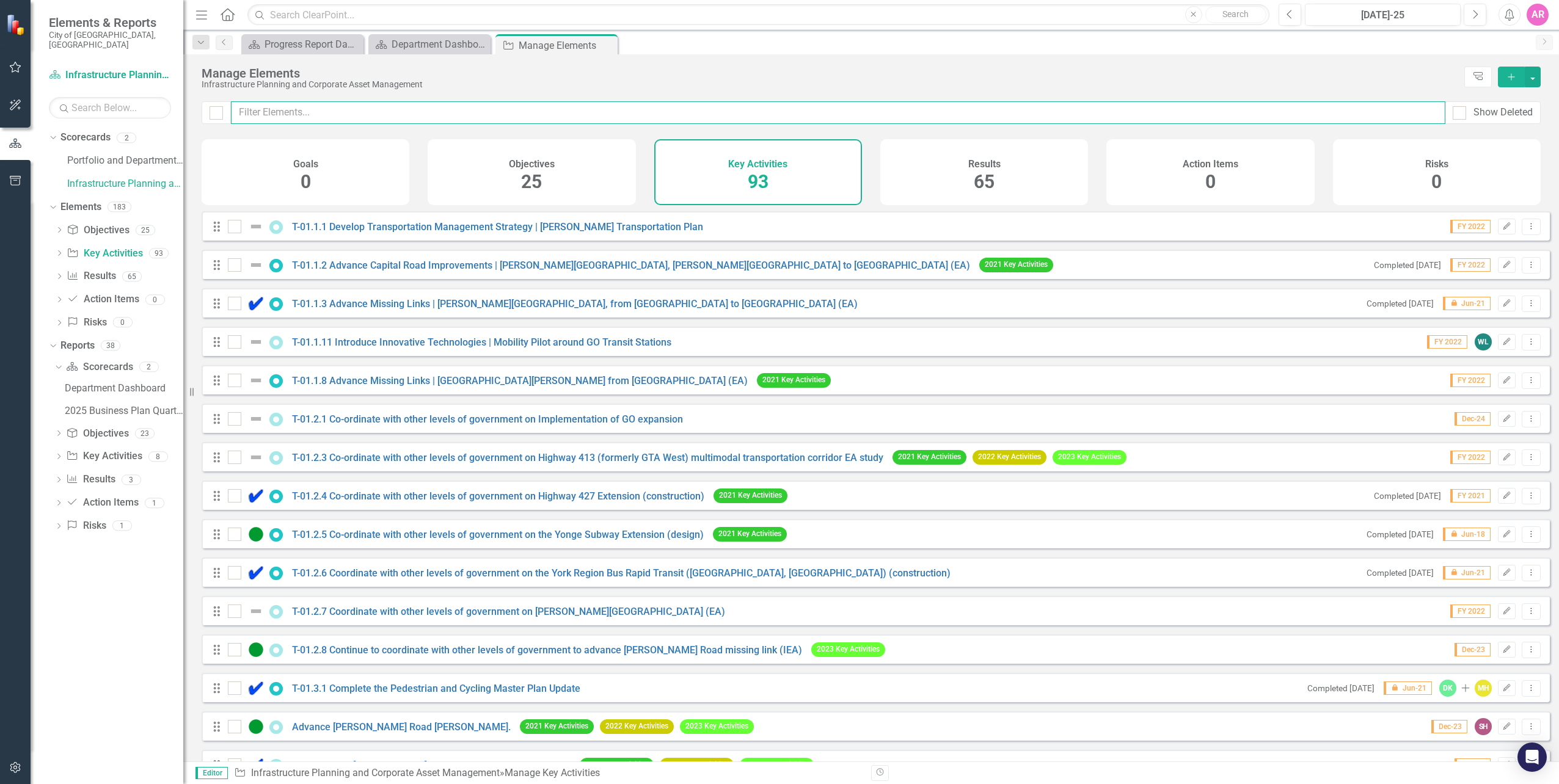
click at [373, 117] on input "text" at bounding box center [838, 112] width 1215 height 23
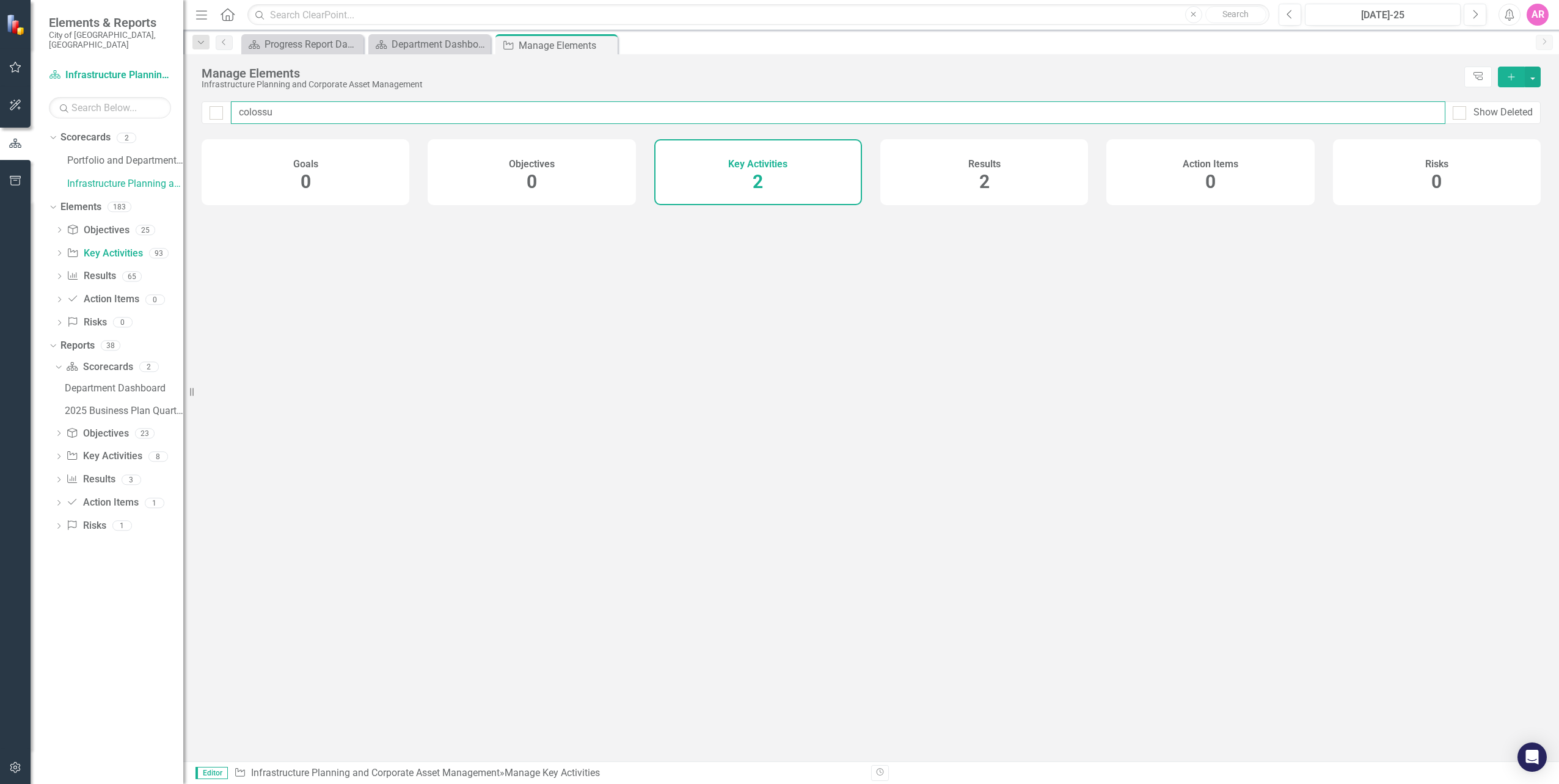
type input "colossus"
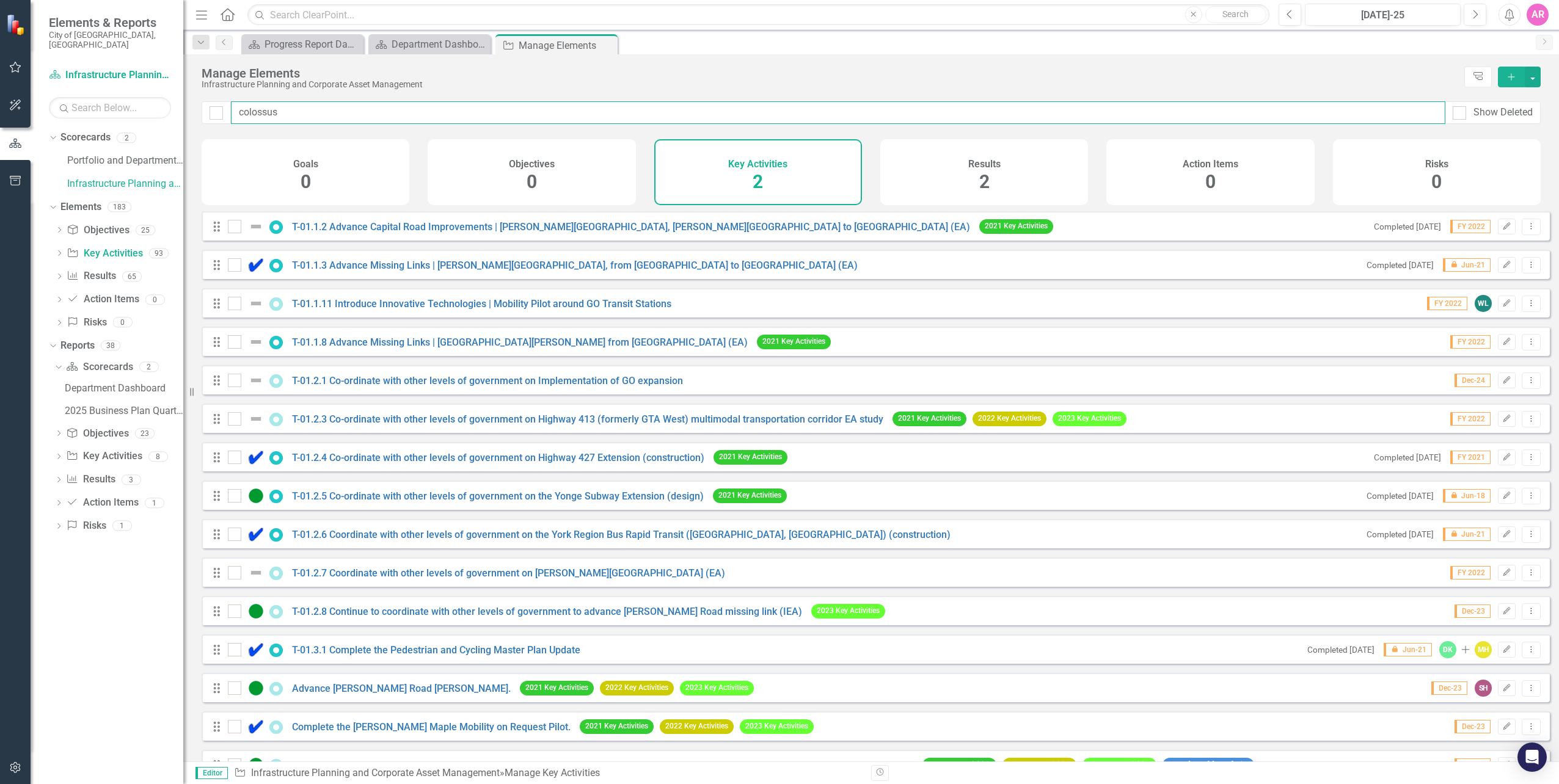
checkbox input "false"
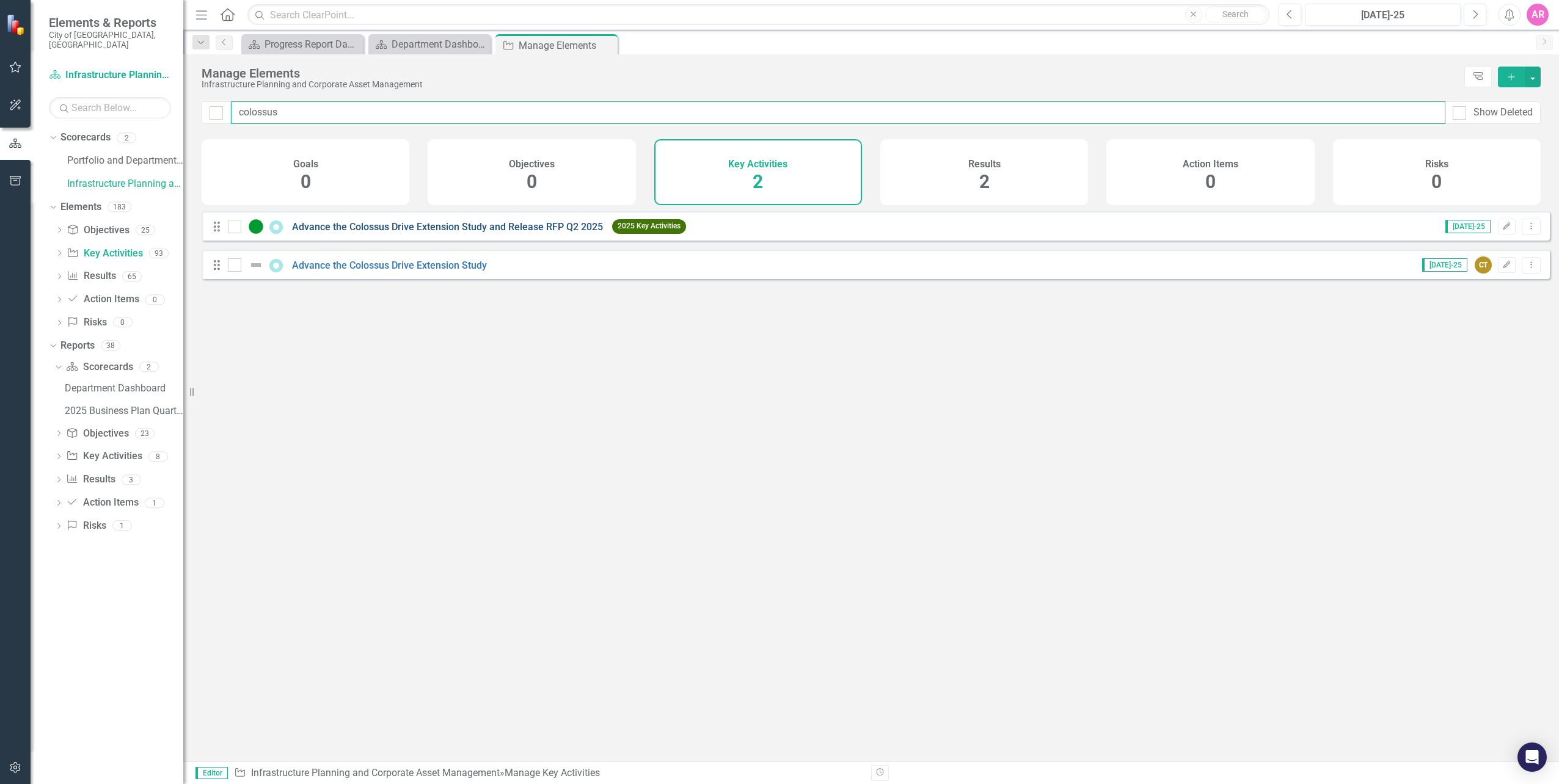
type input "colossus"
click at [591, 233] on link "Advance the Colossus Drive Extension Study and Release RFP Q2 2025" at bounding box center [448, 227] width 311 height 12
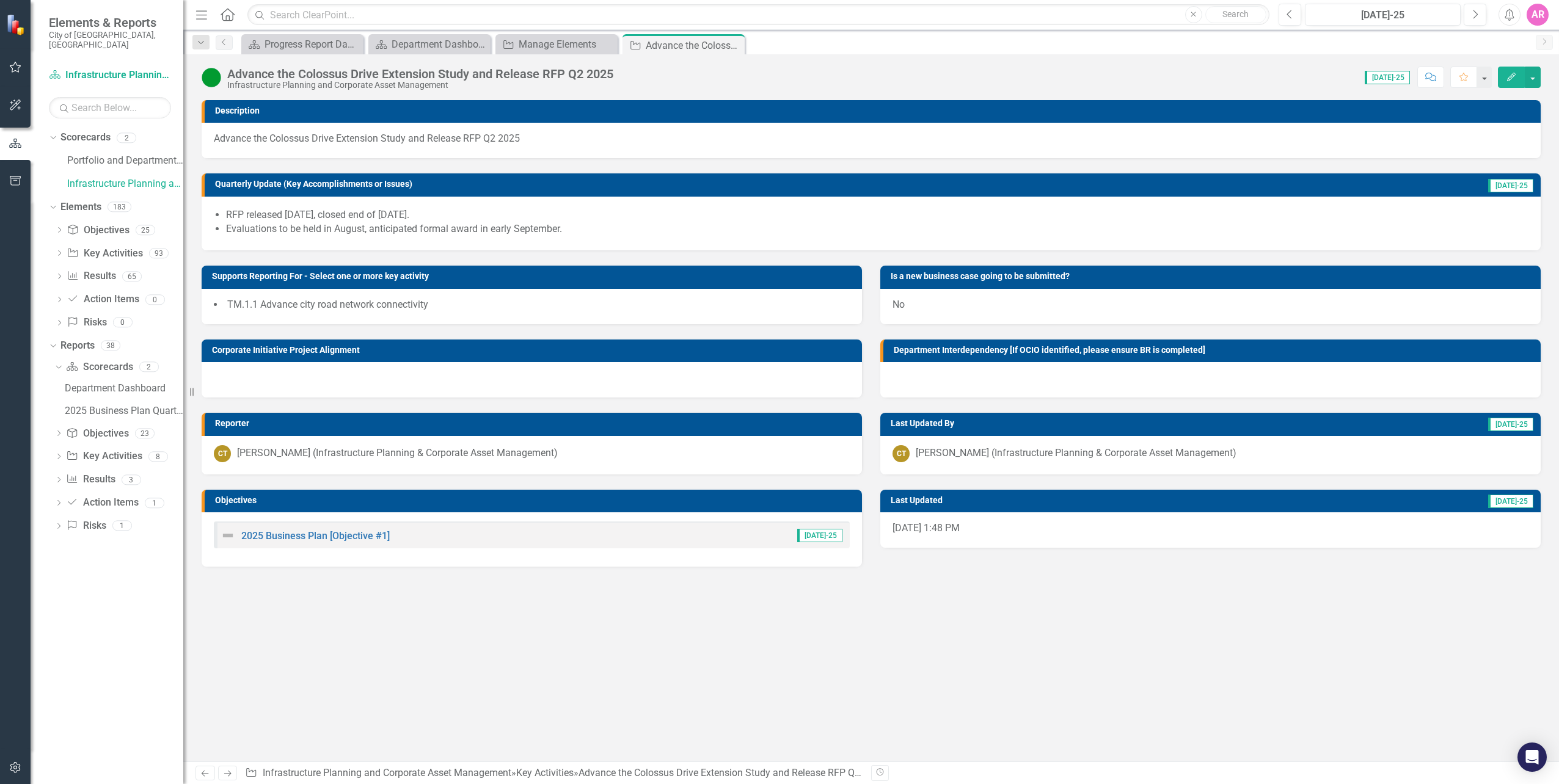
drag, startPoint x: 450, startPoint y: 214, endPoint x: 315, endPoint y: 203, distance: 135.4
click at [315, 203] on div "RFP released [DATE], closed end of [DATE]. Evaluations to be held in August, an…" at bounding box center [871, 223] width 1339 height 54
click at [228, 214] on li "RFP released [DATE], closed end of [DATE]." at bounding box center [877, 215] width 1302 height 14
click at [564, 225] on li "Evaluations to be held in August, anticipated formal award in early September." at bounding box center [877, 229] width 1302 height 14
click at [563, 225] on li "Evaluations to be held in August, anticipated formal award in early September." at bounding box center [877, 229] width 1302 height 14
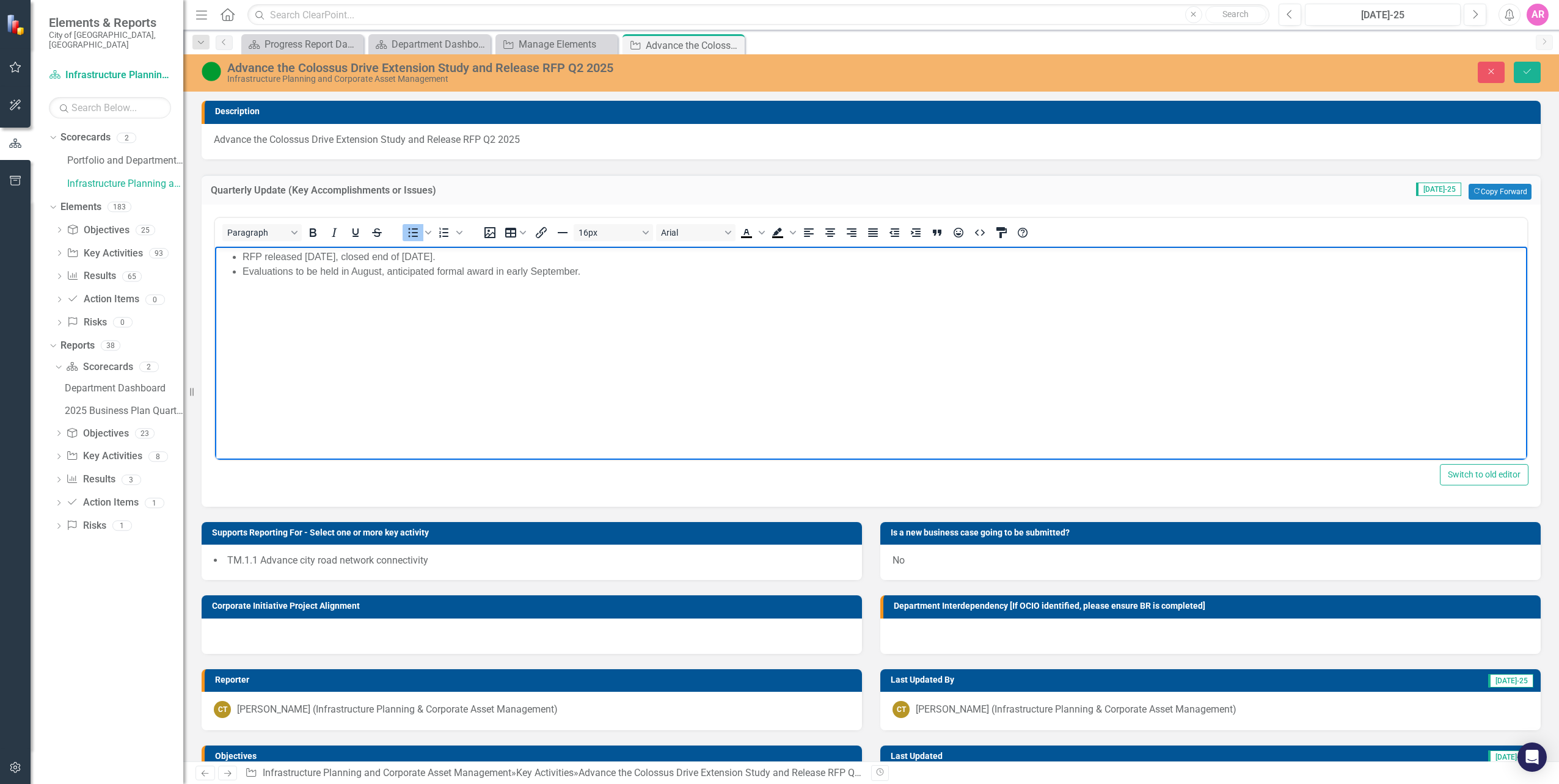
drag, startPoint x: 467, startPoint y: 257, endPoint x: 241, endPoint y: 252, distance: 226.1
click at [241, 252] on ul "RFP released [DATE], closed end of [DATE]. Evaluations to be held in August, an…" at bounding box center [871, 263] width 1306 height 29
copy li "RFP released [DATE], closed end of [DATE]."
